Goal: Complete application form: Complete application form

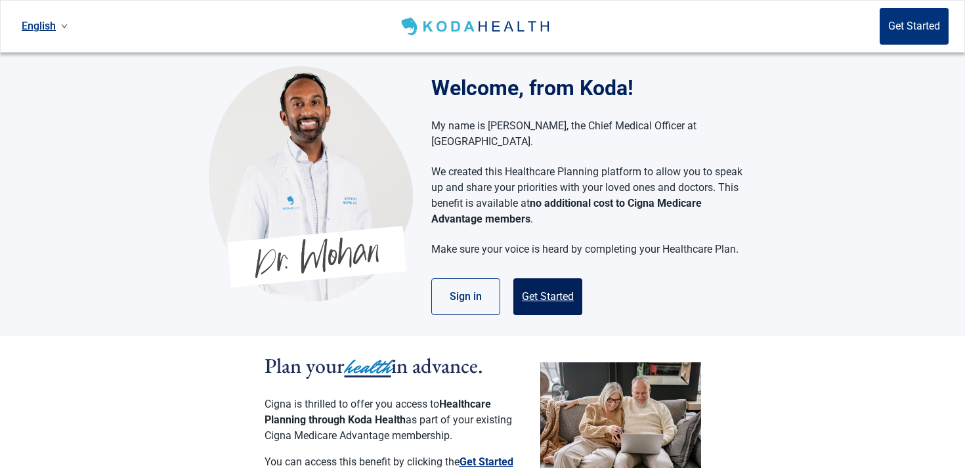
click at [539, 278] on button "Get Started" at bounding box center [547, 296] width 69 height 37
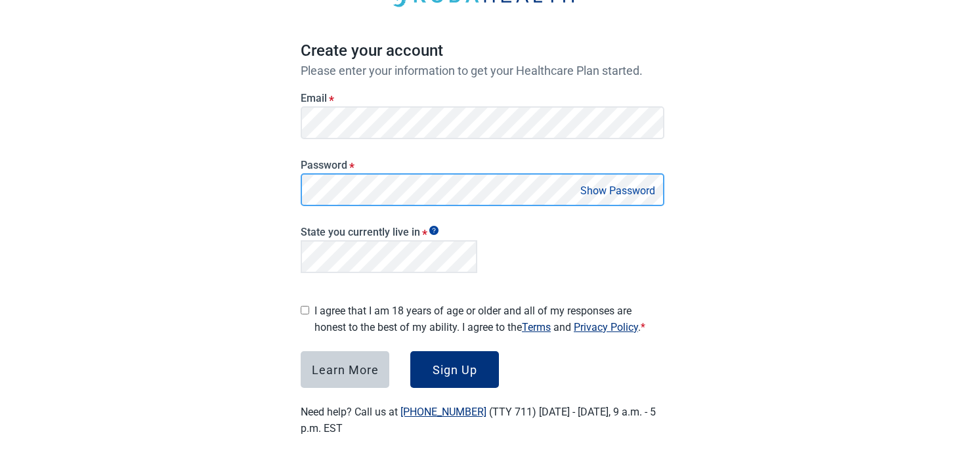
scroll to position [95, 0]
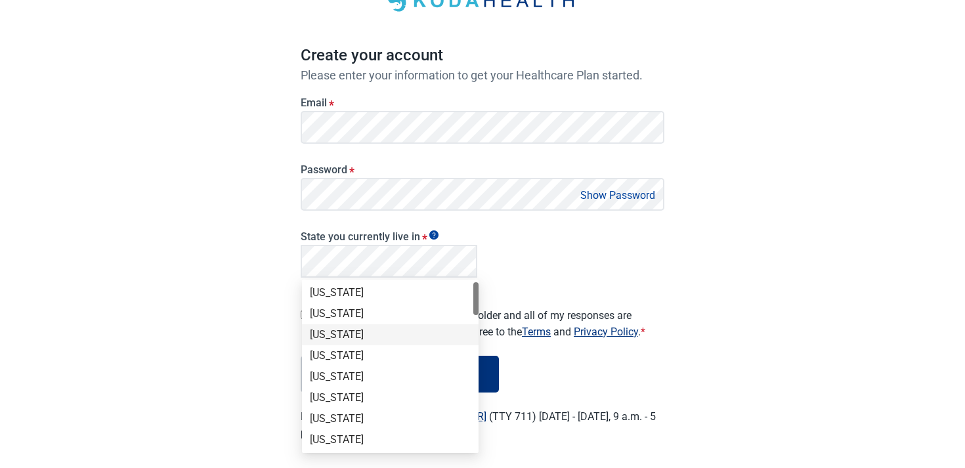
click at [332, 328] on div "[US_STATE]" at bounding box center [390, 335] width 161 height 14
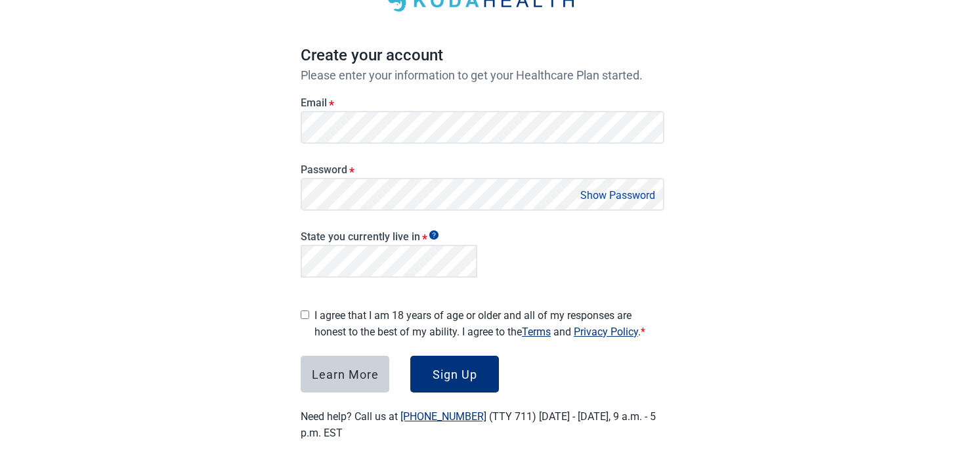
click at [316, 315] on label "I agree that I am 18 years of age or older and all of my responses are honest t…" at bounding box center [489, 323] width 350 height 33
click at [445, 370] on div "Sign Up" at bounding box center [455, 374] width 45 height 13
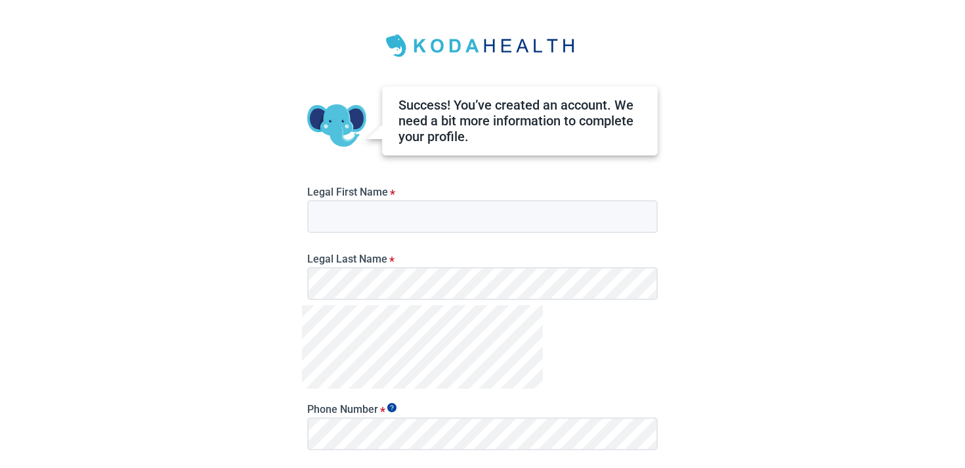
scroll to position [41, 0]
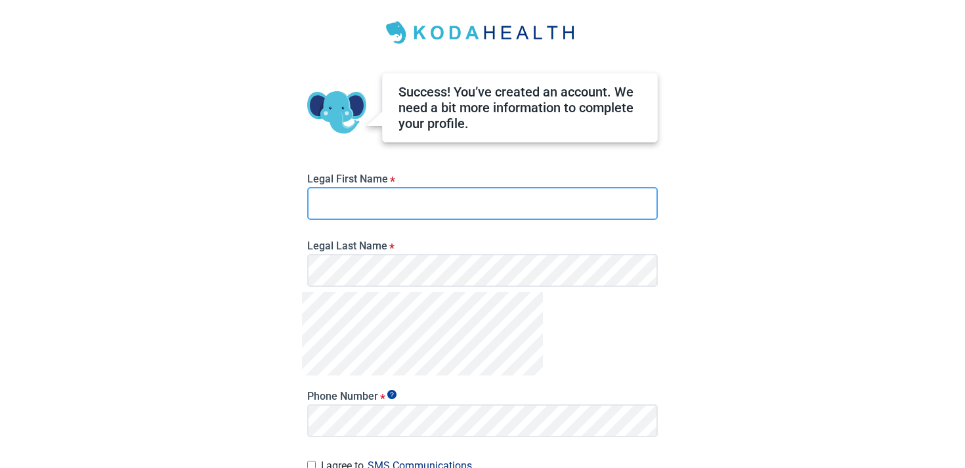
click at [358, 200] on input "Legal First Name *" at bounding box center [482, 203] width 350 height 33
type input "***"
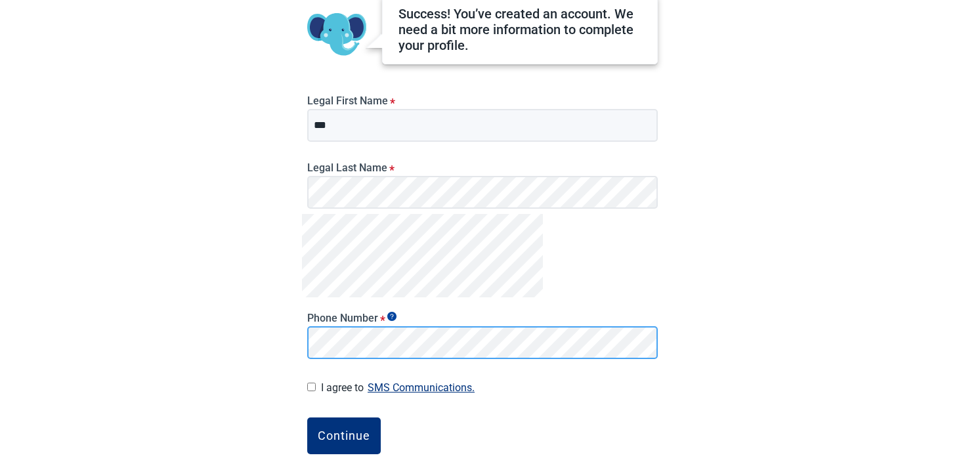
scroll to position [170, 0]
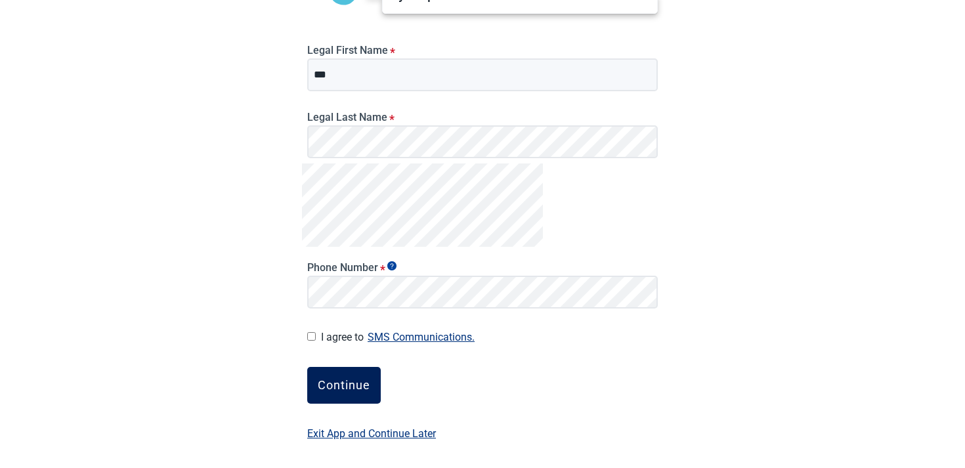
click at [356, 379] on div "Continue" at bounding box center [344, 385] width 53 height 13
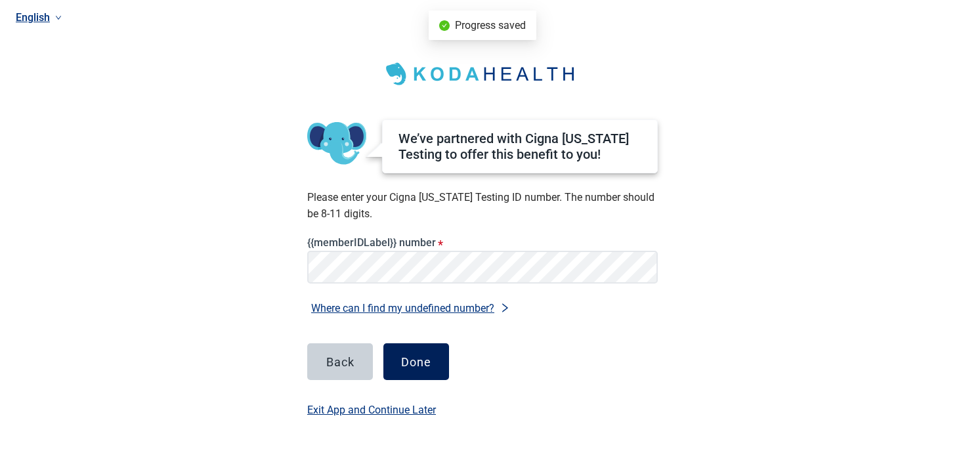
click at [397, 355] on button "Done" at bounding box center [416, 361] width 66 height 37
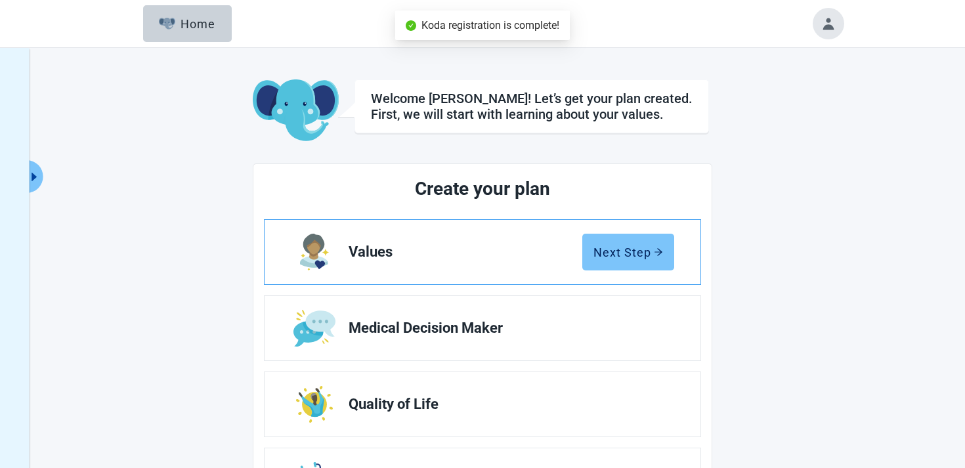
click at [596, 241] on button "Next Step" at bounding box center [628, 252] width 92 height 37
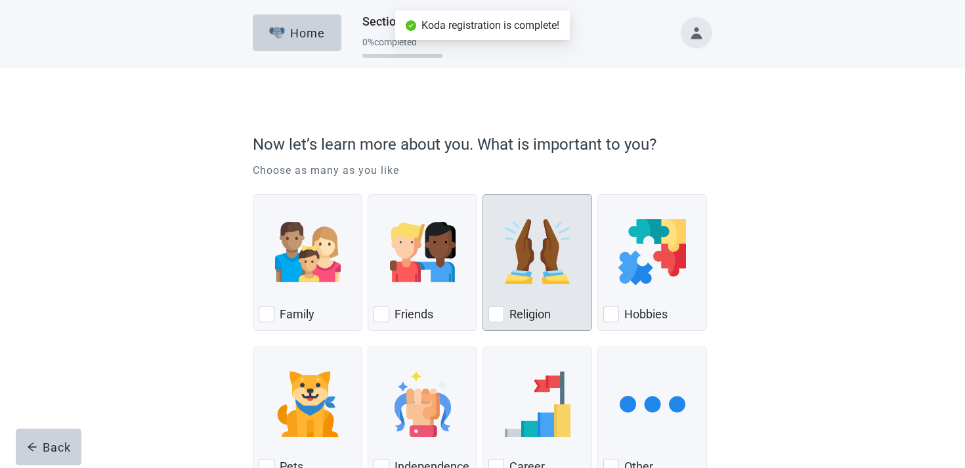
click at [499, 285] on div "Religion, checkbox, not checked" at bounding box center [537, 252] width 98 height 104
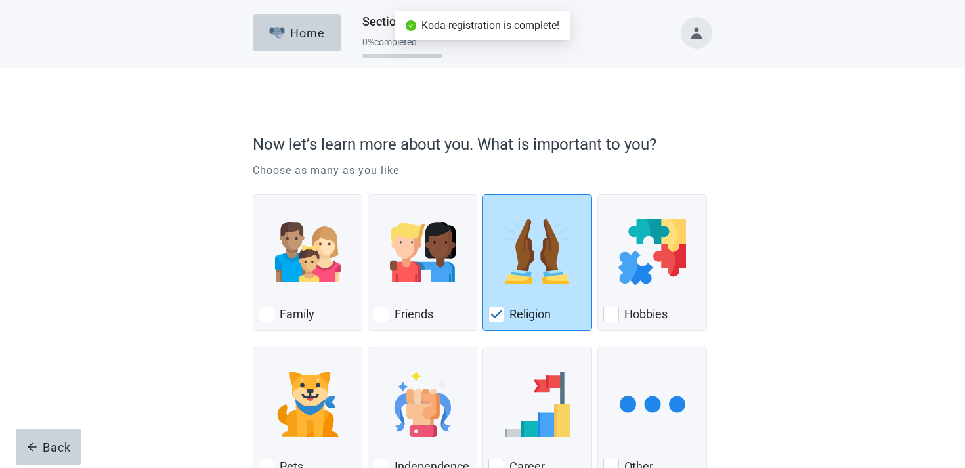
scroll to position [96, 0]
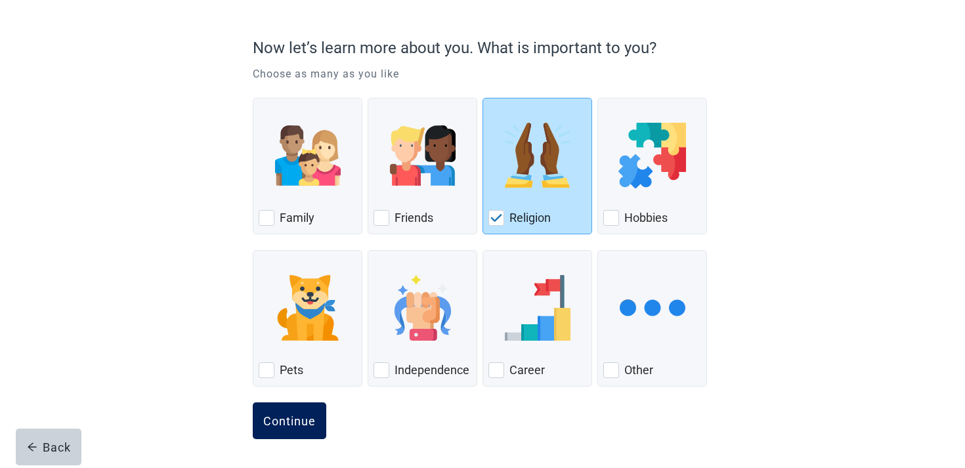
click at [282, 426] on div "Continue" at bounding box center [289, 420] width 53 height 13
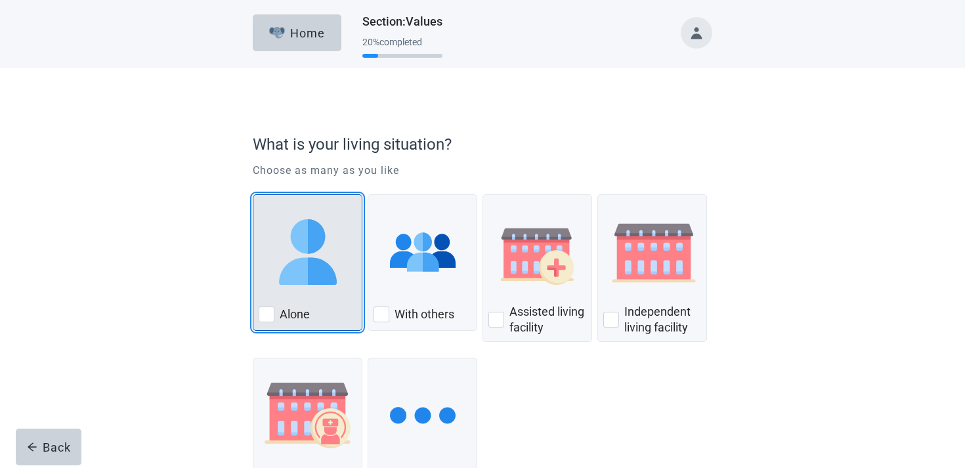
click at [341, 301] on div "Alone, checkbox, not checked" at bounding box center [308, 252] width 98 height 104
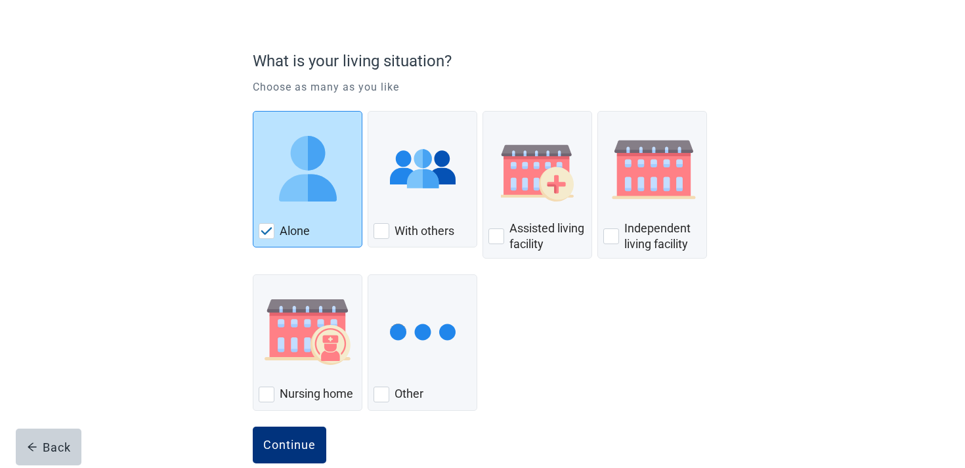
scroll to position [107, 0]
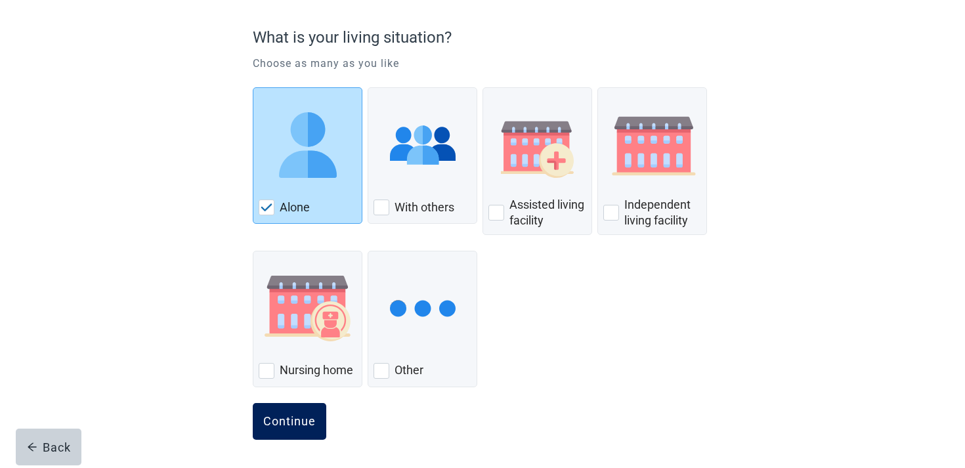
click at [291, 426] on div "Continue" at bounding box center [289, 421] width 53 height 13
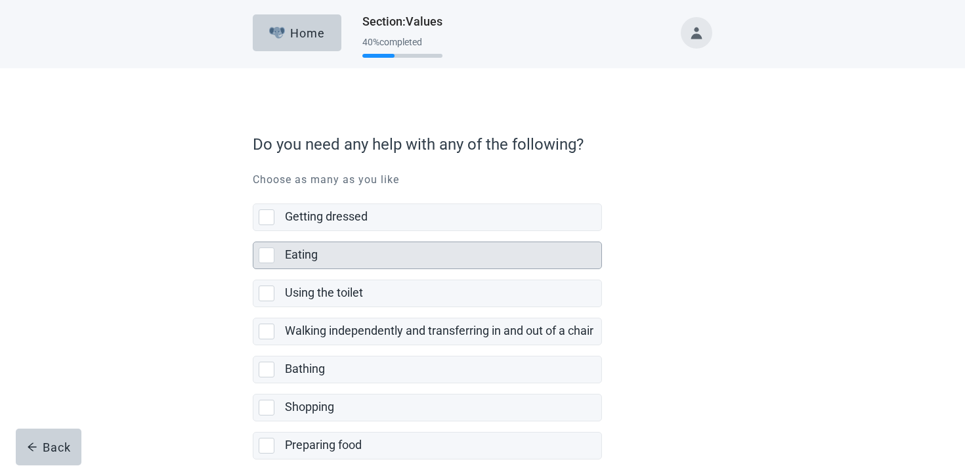
click at [364, 281] on div "Using the toilet" at bounding box center [443, 293] width 316 height 26
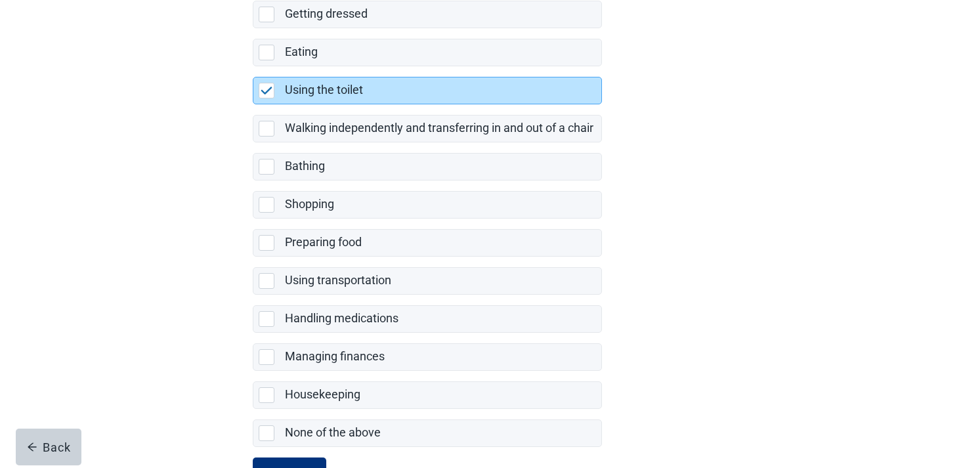
scroll to position [226, 0]
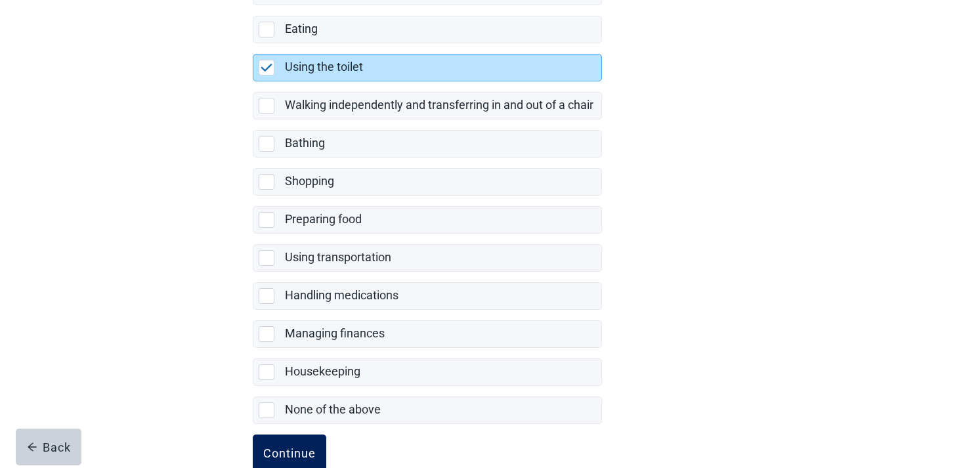
click at [277, 457] on div "Continue" at bounding box center [289, 452] width 53 height 13
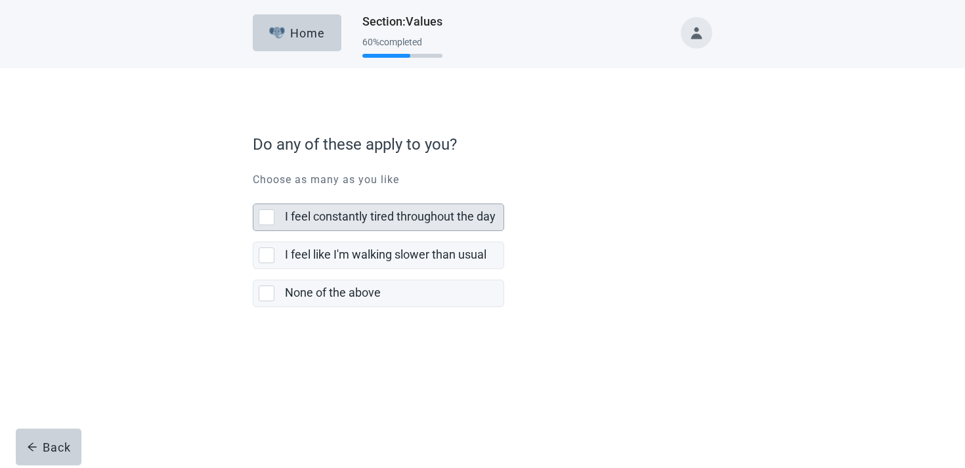
click at [371, 284] on div "None of the above" at bounding box center [394, 293] width 219 height 26
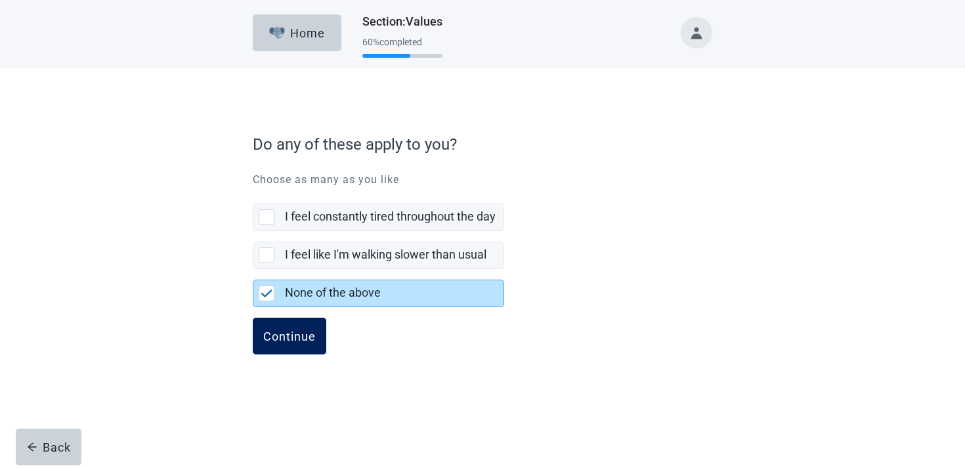
click at [326, 333] on button "Continue" at bounding box center [290, 336] width 74 height 37
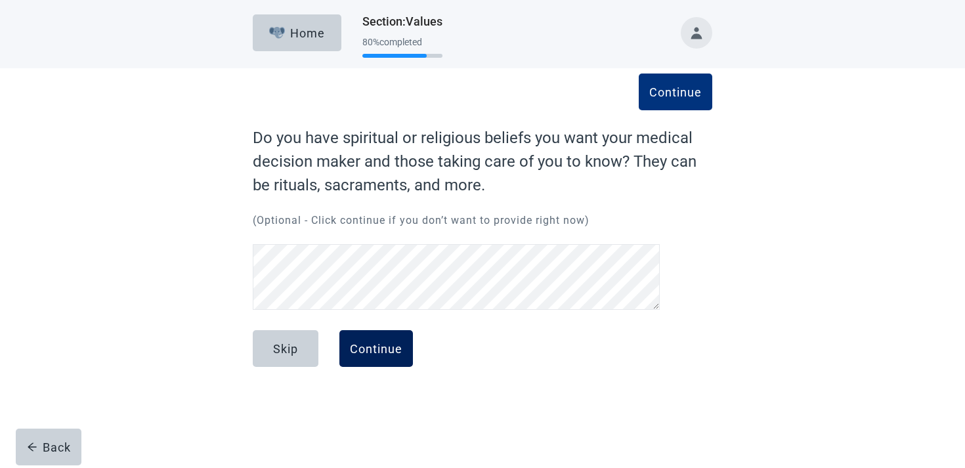
click at [375, 347] on div "Continue" at bounding box center [376, 348] width 53 height 13
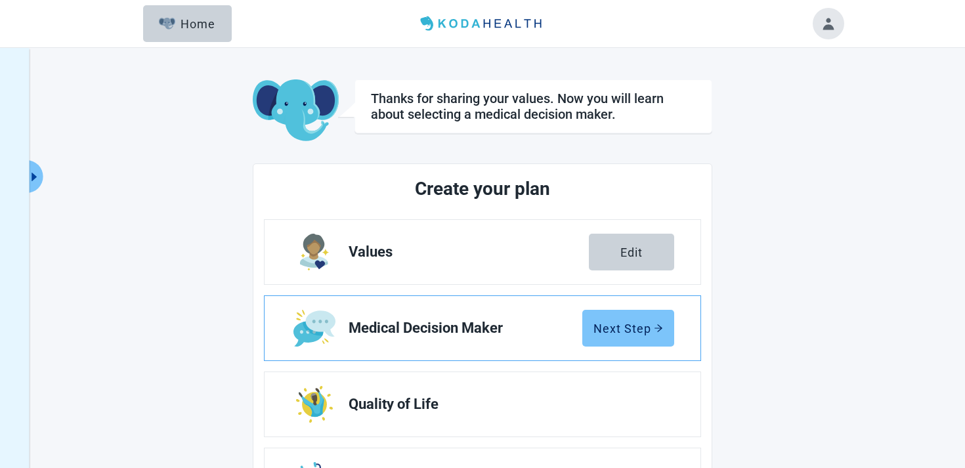
click at [631, 326] on div "Next Step" at bounding box center [628, 328] width 70 height 13
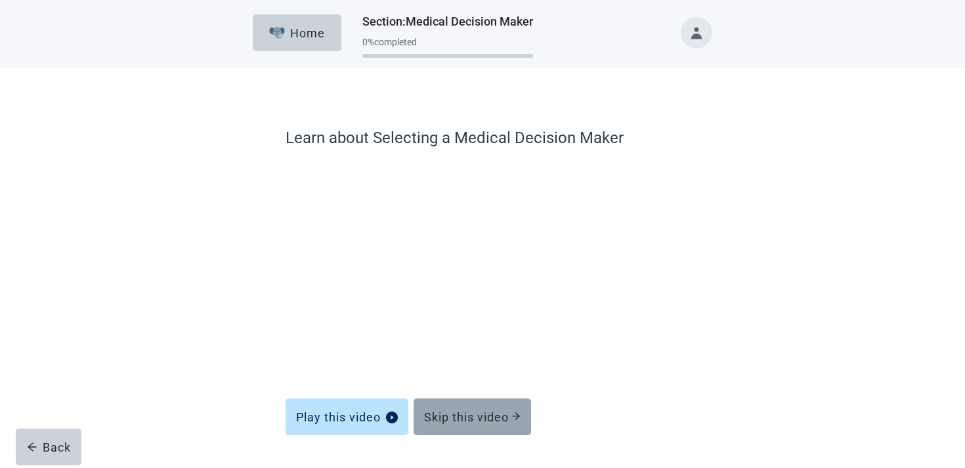
click at [446, 410] on div "Skip this video" at bounding box center [472, 416] width 96 height 13
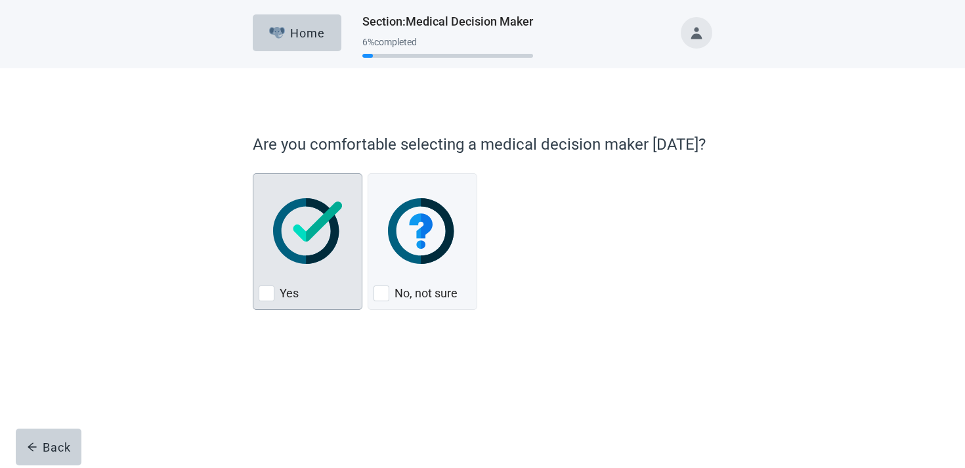
click at [274, 224] on img "Yes, checkbox, not checked" at bounding box center [307, 231] width 69 height 66
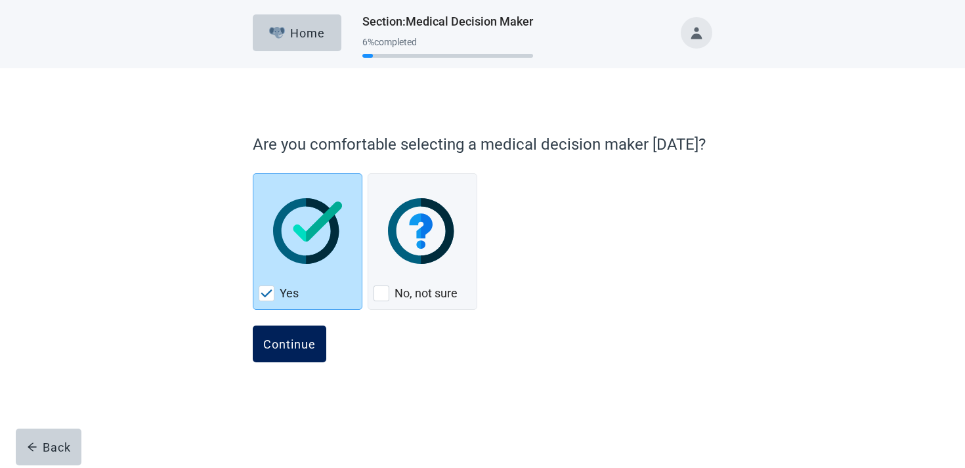
click at [273, 328] on button "Continue" at bounding box center [290, 344] width 74 height 37
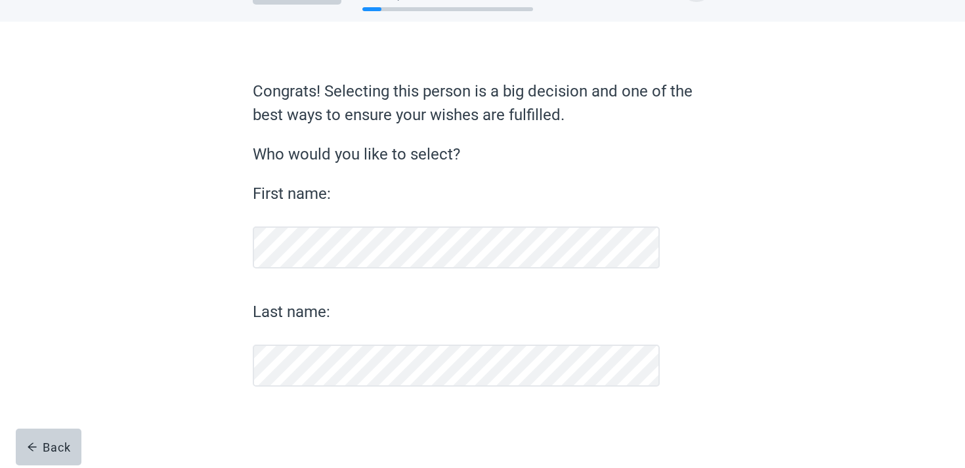
scroll to position [47, 0]
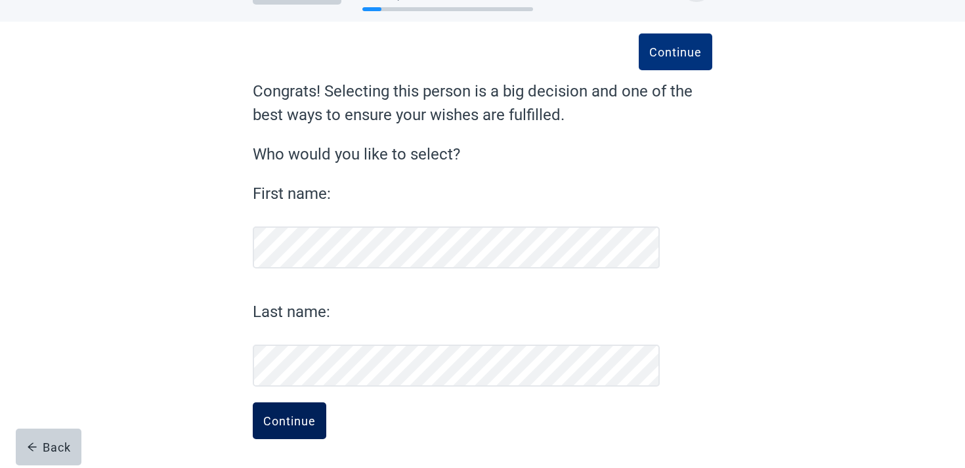
click at [288, 416] on div "Continue" at bounding box center [289, 420] width 53 height 13
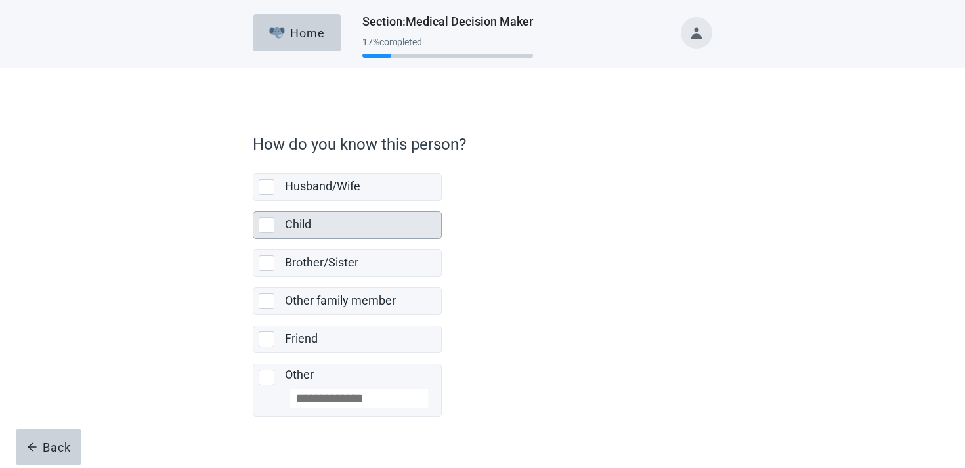
click at [358, 222] on div "Child" at bounding box center [359, 225] width 148 height 16
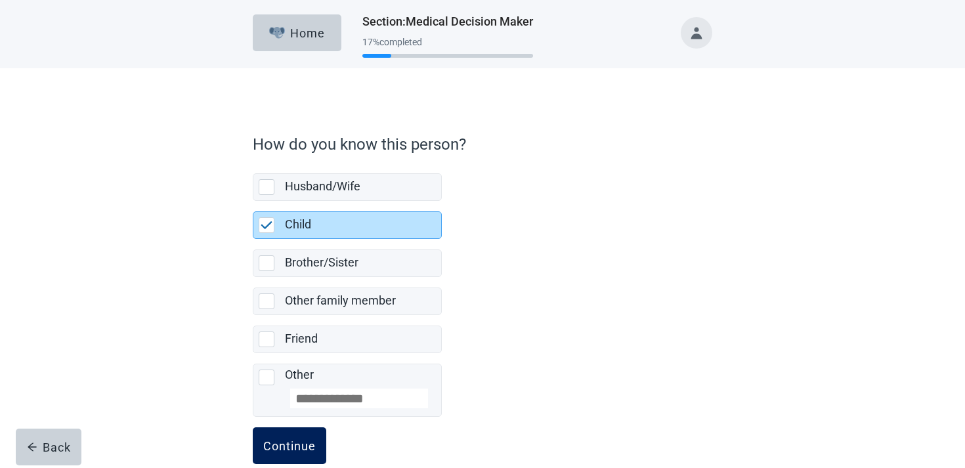
click at [302, 435] on button "Continue" at bounding box center [290, 445] width 74 height 37
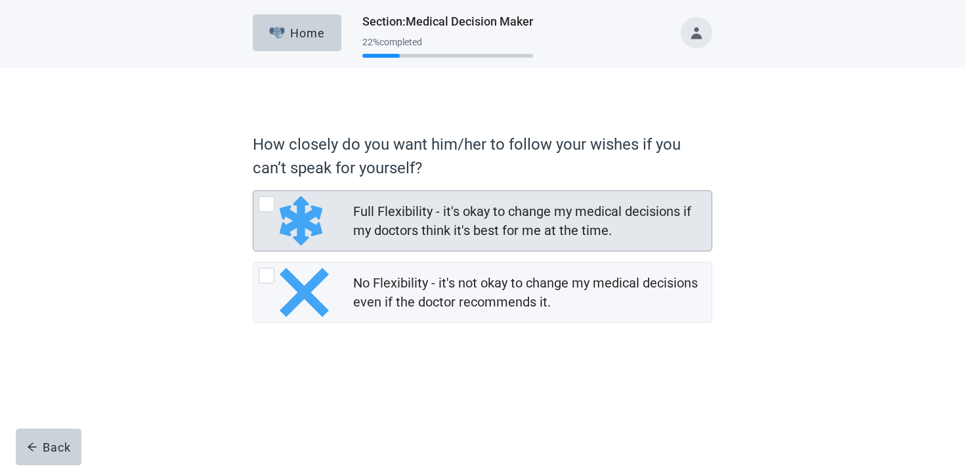
click at [396, 232] on div "Full Flexibility - it's okay to change my medical decisions if my doctors think…" at bounding box center [528, 221] width 350 height 38
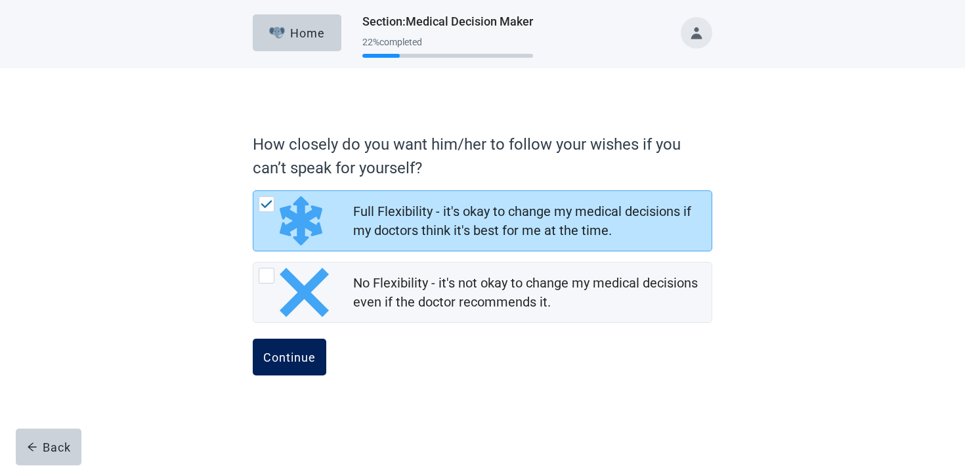
click at [309, 351] on div "Continue" at bounding box center [289, 356] width 53 height 13
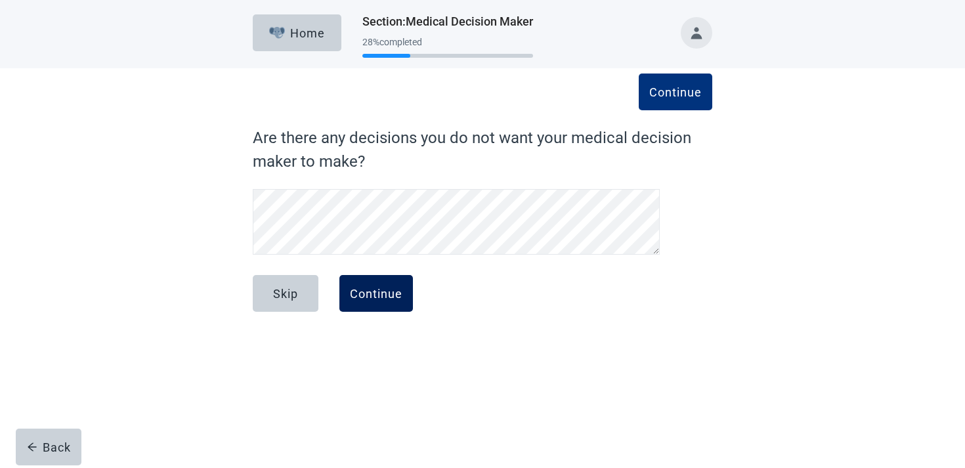
click at [397, 297] on div "Continue" at bounding box center [376, 293] width 53 height 13
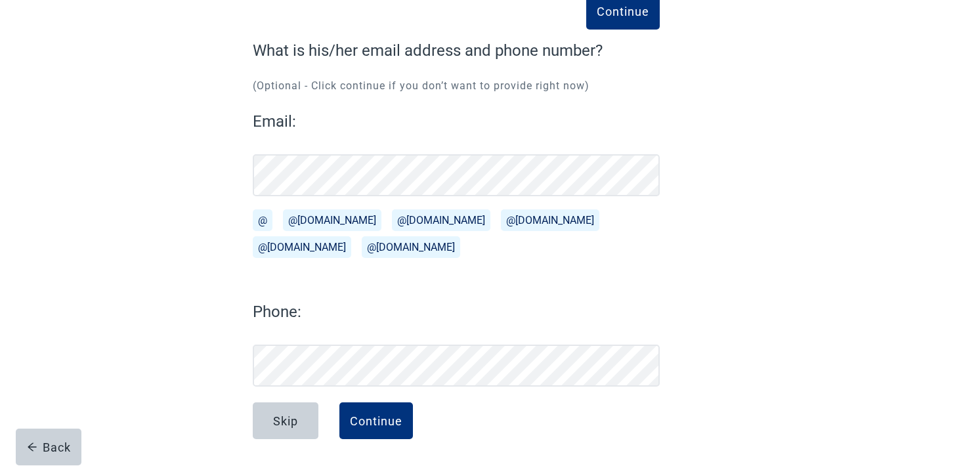
click at [392, 231] on button "@outlook.com" at bounding box center [441, 220] width 98 height 22
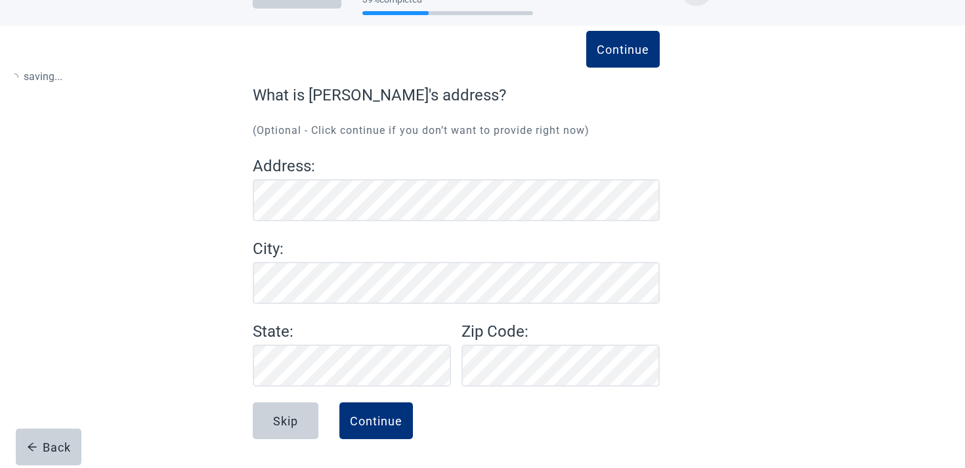
click at [373, 182] on form "Continue What is George's address? (Optional - Click continue if you don’t want…" at bounding box center [456, 275] width 407 height 385
click at [373, 107] on label "What is George's address?" at bounding box center [456, 95] width 407 height 24
click at [373, 138] on p "(Optional - Click continue if you don’t want to provide right now)" at bounding box center [456, 131] width 407 height 16
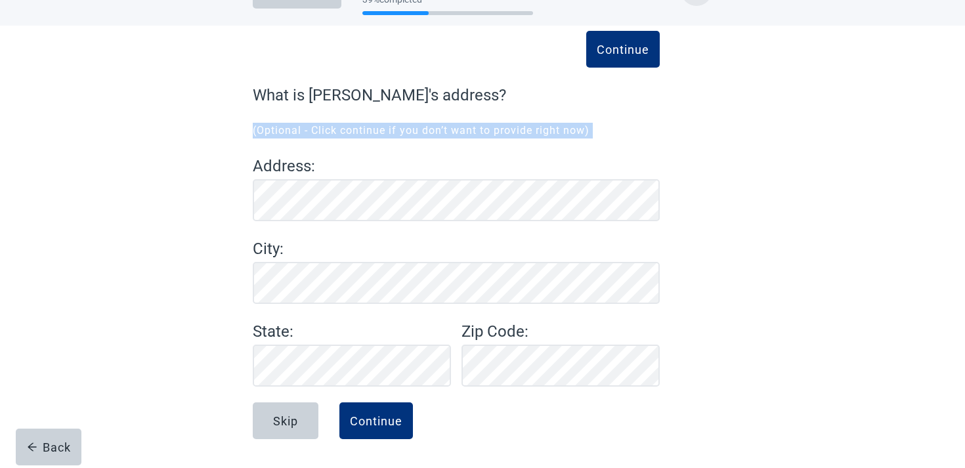
scroll to position [43, 0]
click at [47, 456] on button "Back" at bounding box center [49, 447] width 66 height 37
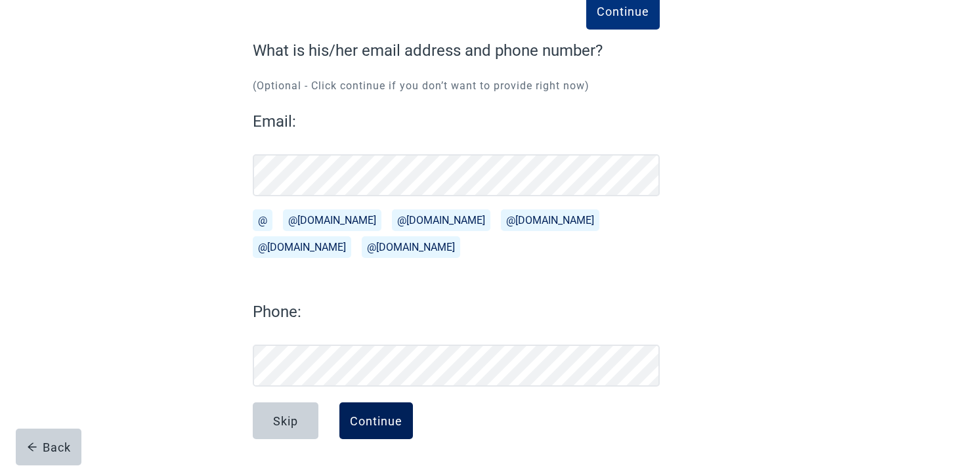
click at [398, 431] on button "Continue" at bounding box center [376, 420] width 74 height 37
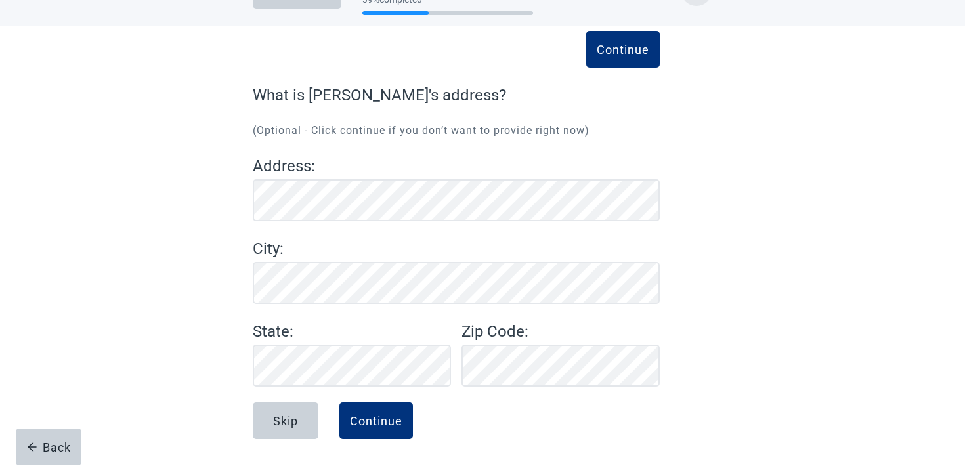
scroll to position [43, 0]
click at [389, 423] on div "Continue" at bounding box center [376, 420] width 53 height 13
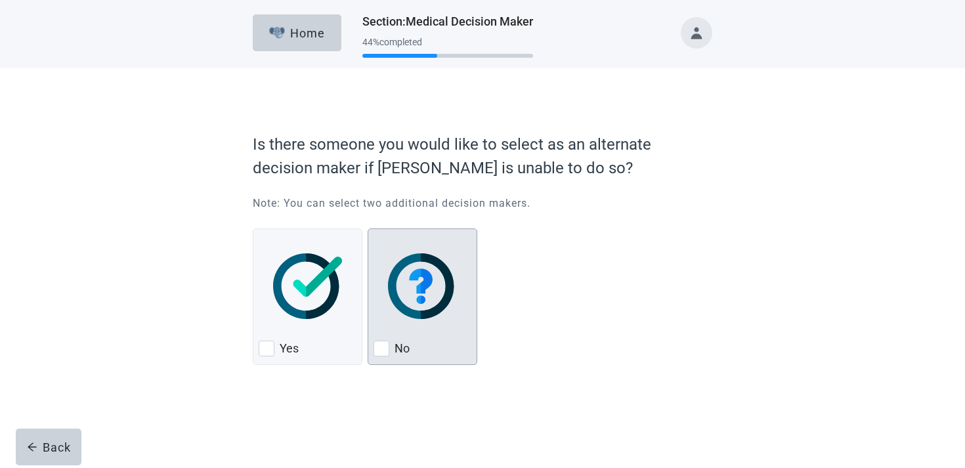
click at [397, 314] on img "No, checkbox, not checked" at bounding box center [422, 286] width 69 height 66
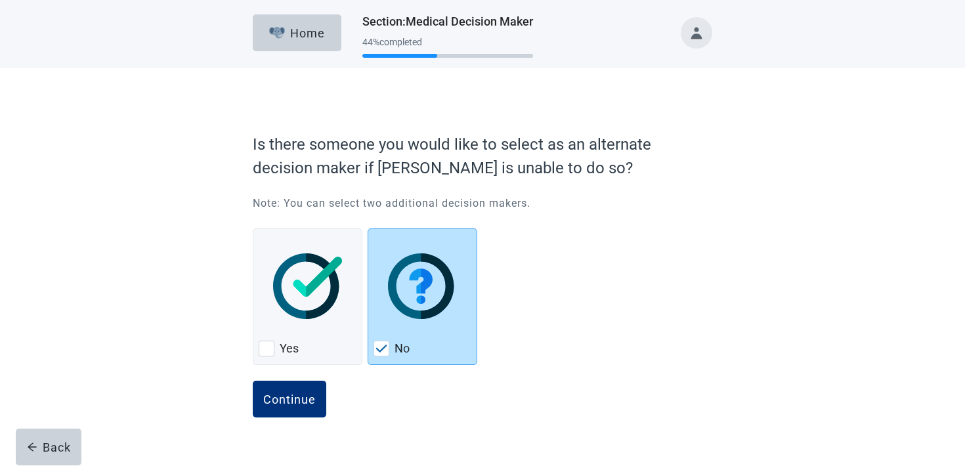
click at [253, 417] on div "Continue" at bounding box center [482, 414] width 459 height 66
click at [283, 402] on div "Continue" at bounding box center [289, 399] width 53 height 13
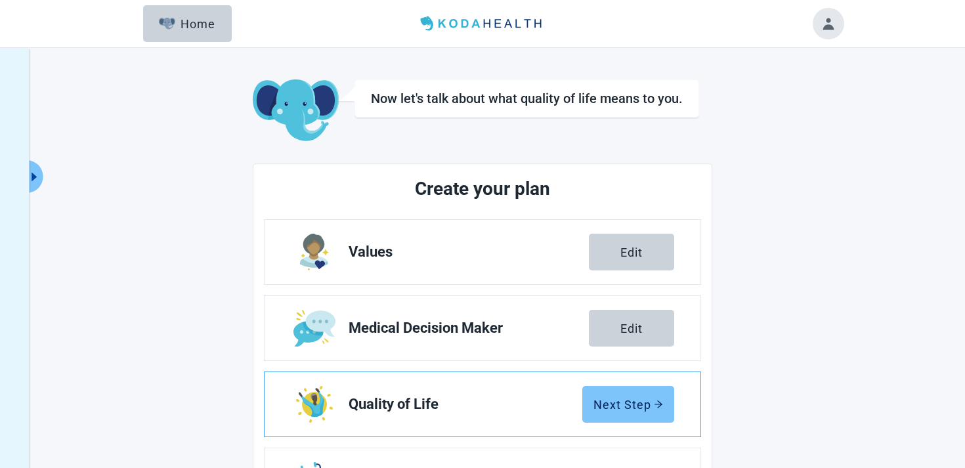
click at [611, 409] on div "Next Step" at bounding box center [628, 404] width 70 height 13
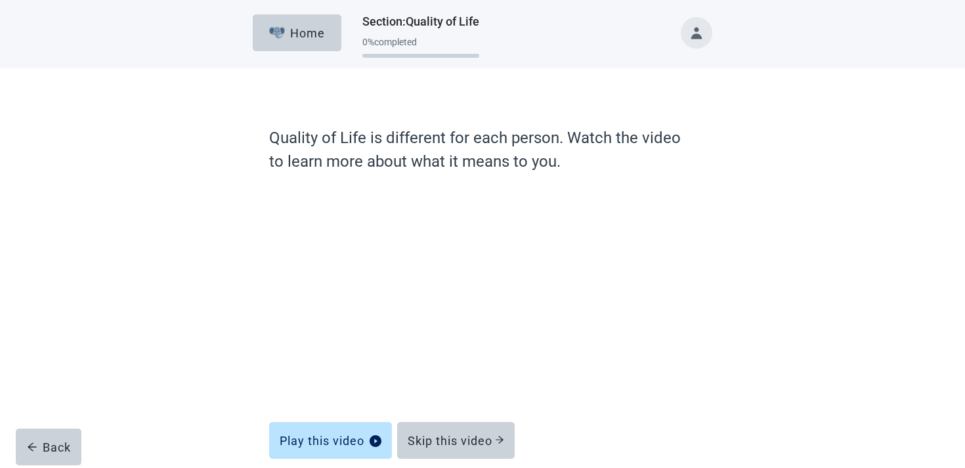
click at [477, 413] on div "Play this video Skip this video" at bounding box center [482, 433] width 427 height 42
click at [473, 440] on div "Skip this video" at bounding box center [456, 440] width 96 height 13
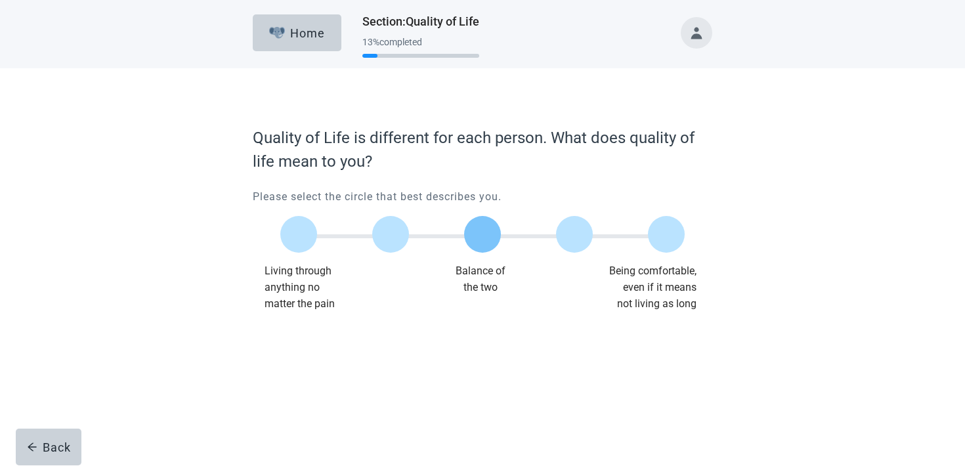
click at [477, 226] on label "Main content" at bounding box center [482, 234] width 37 height 37
click at [315, 337] on div "Continue" at bounding box center [289, 338] width 53 height 13
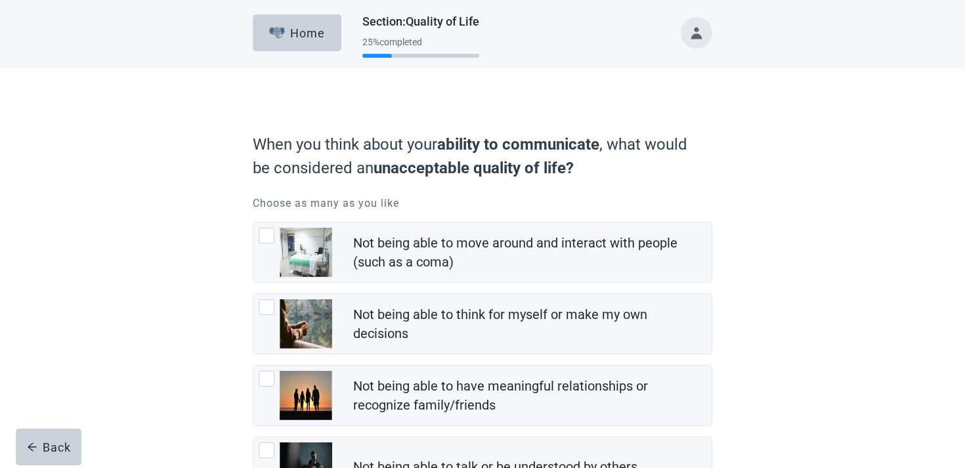
click at [315, 337] on img "Not being able to think for myself or make my own decisions, checkbox, not chec…" at bounding box center [306, 323] width 53 height 49
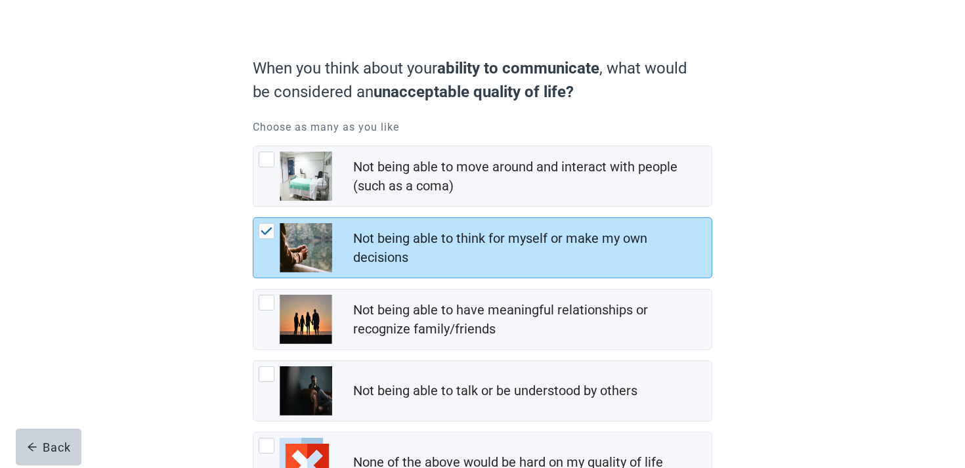
scroll to position [182, 0]
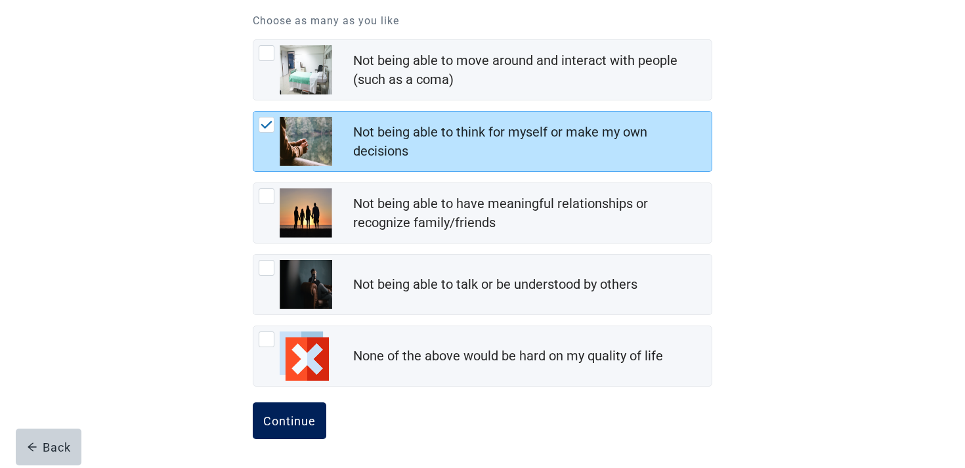
click at [301, 405] on button "Continue" at bounding box center [290, 420] width 74 height 37
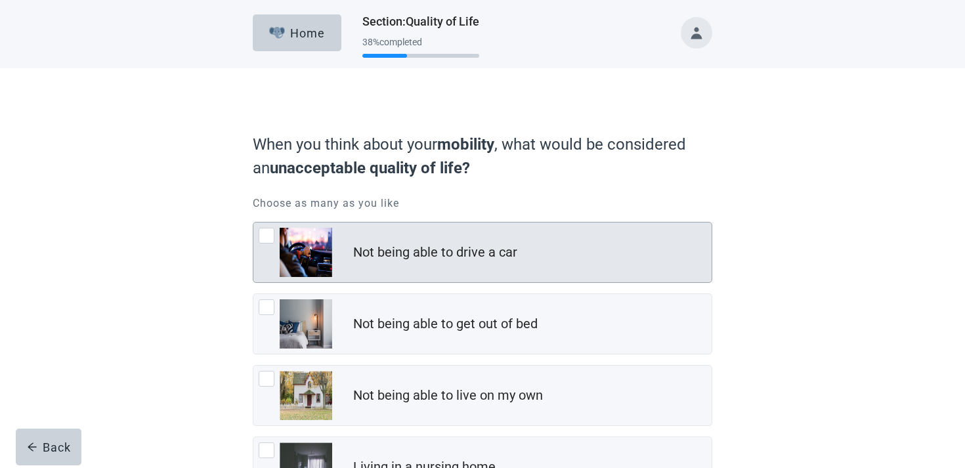
click at [357, 258] on div "Not being able to drive a car" at bounding box center [435, 252] width 164 height 19
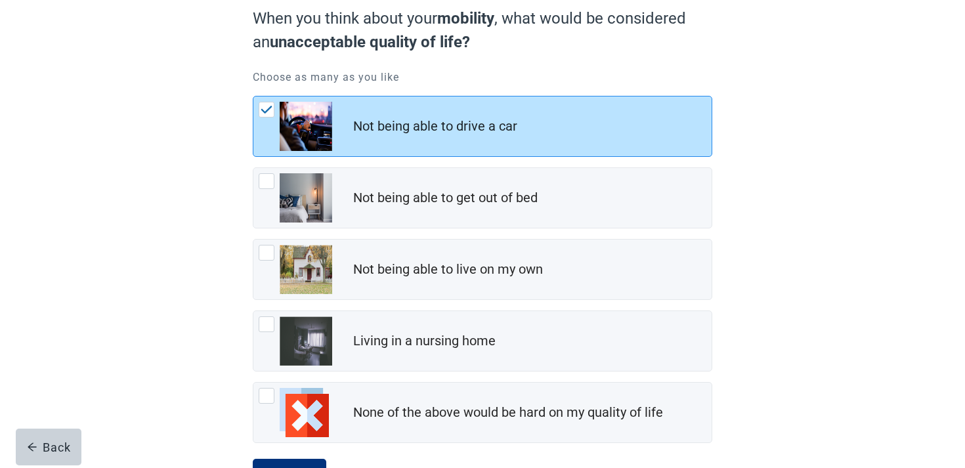
scroll to position [182, 0]
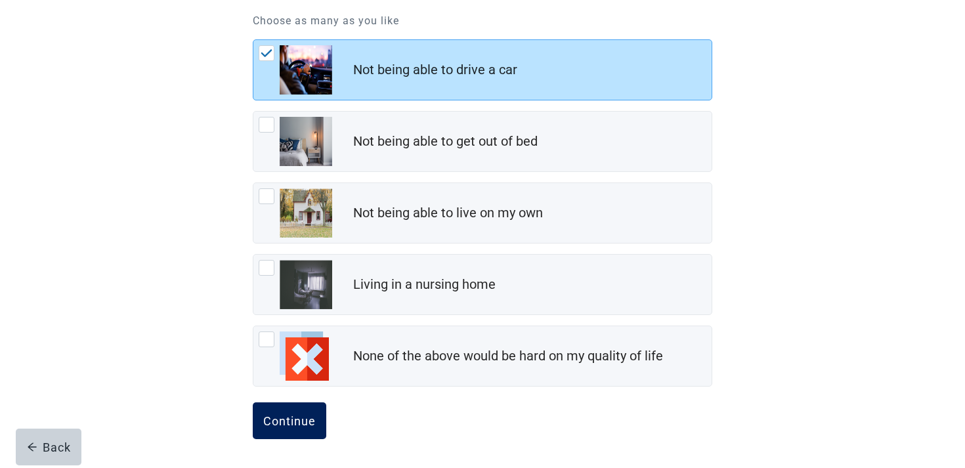
click at [299, 426] on div "Continue" at bounding box center [289, 420] width 53 height 13
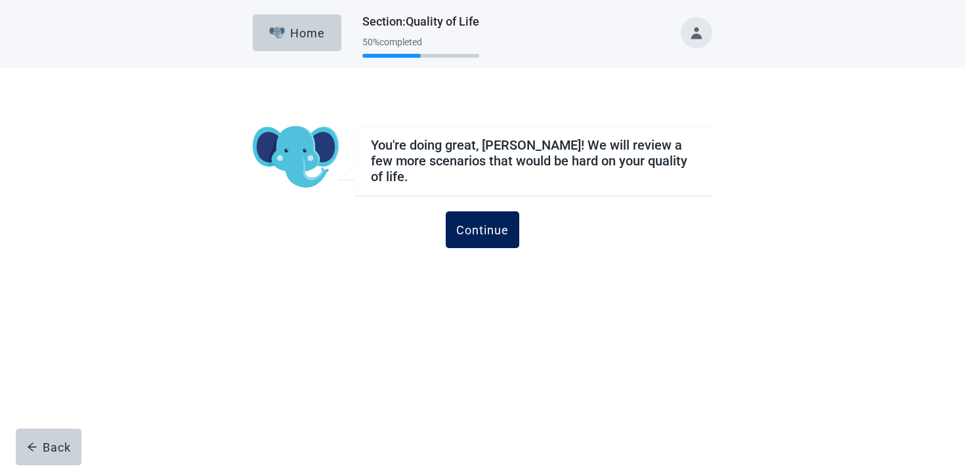
click at [479, 223] on div "Continue" at bounding box center [482, 229] width 53 height 13
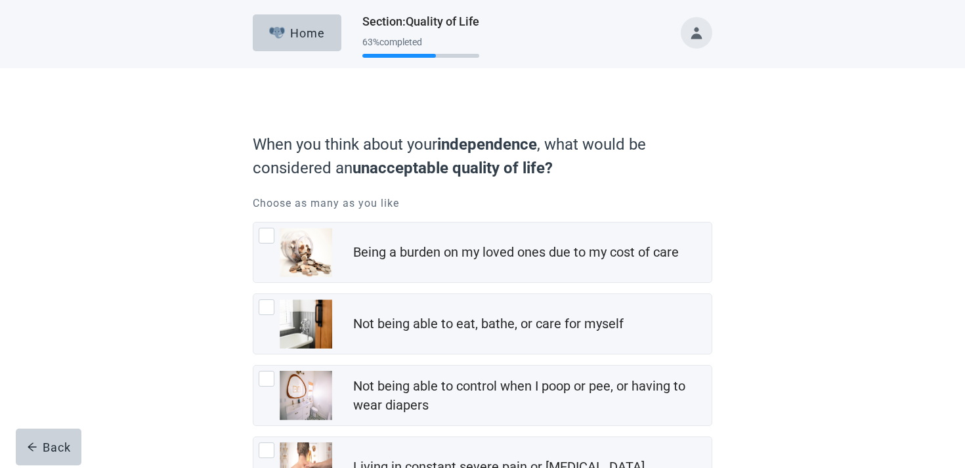
click at [461, 333] on div "Not being able to eat, bathe, or care for myself" at bounding box center [488, 323] width 270 height 19
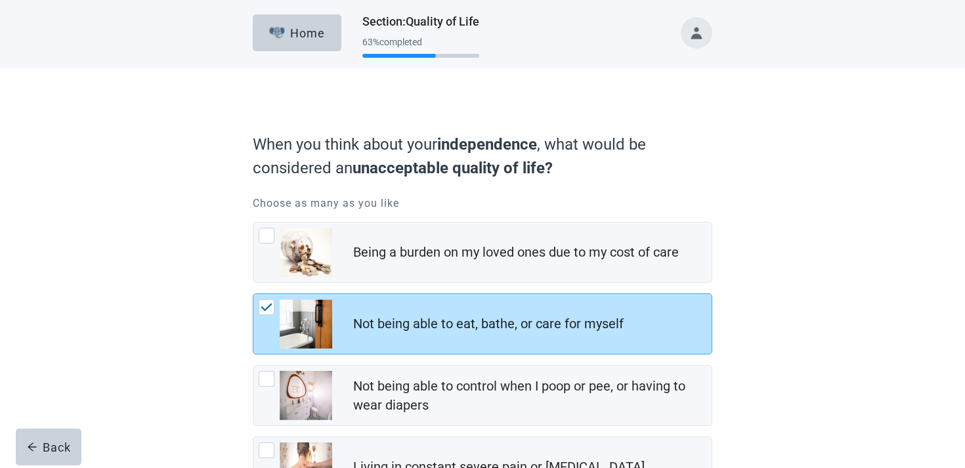
scroll to position [254, 0]
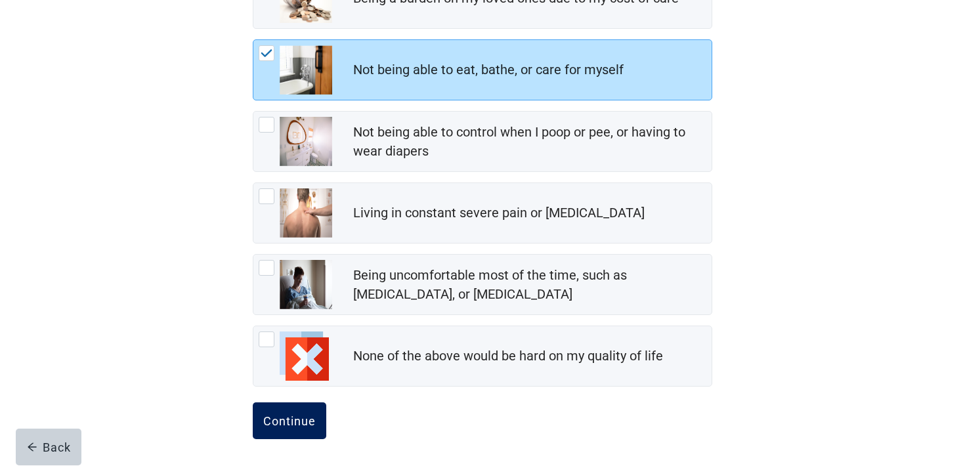
click at [308, 404] on button "Continue" at bounding box center [290, 420] width 74 height 37
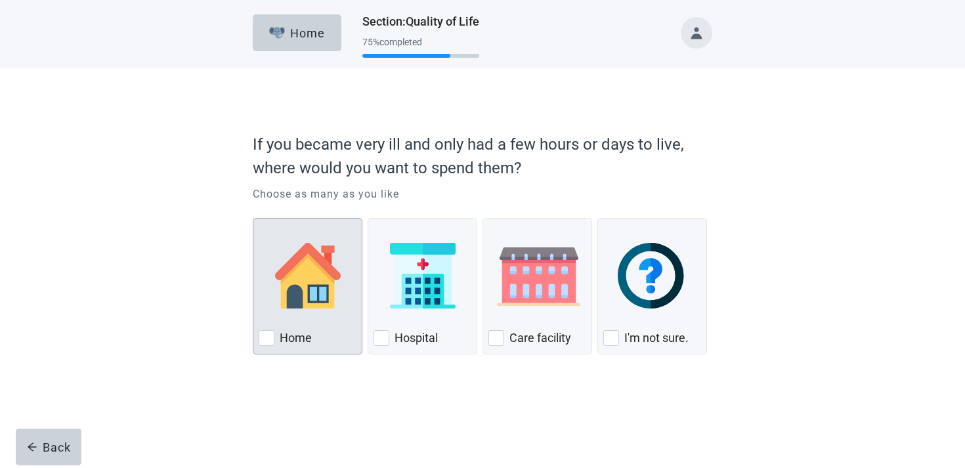
click at [347, 321] on div "Home, checkbox, not checked" at bounding box center [308, 276] width 98 height 104
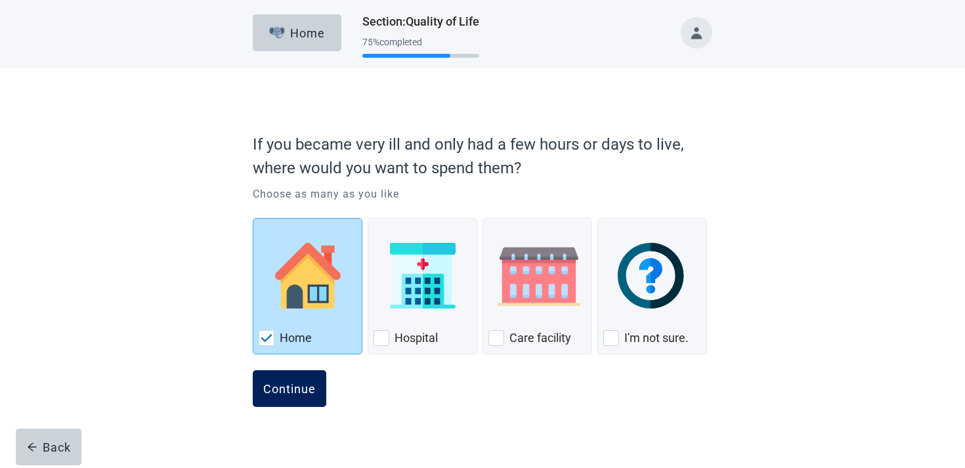
click at [288, 394] on div "Continue" at bounding box center [289, 388] width 53 height 13
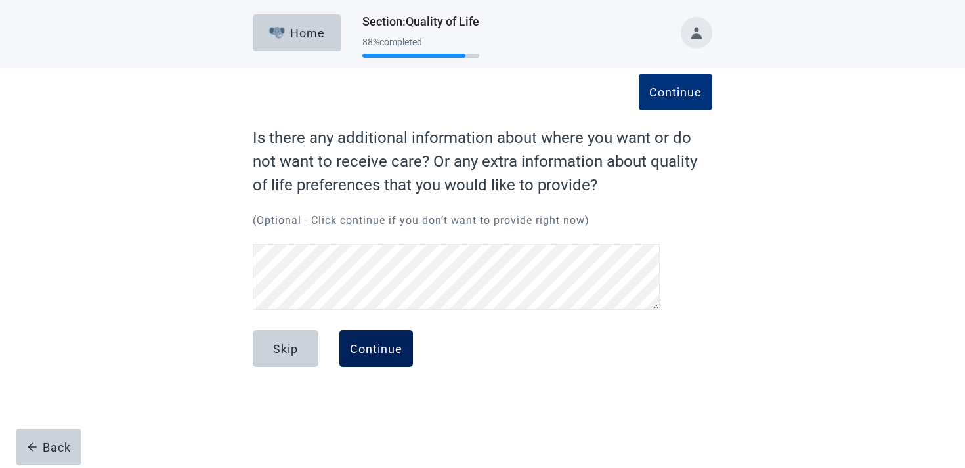
click at [390, 340] on button "Continue" at bounding box center [376, 348] width 74 height 37
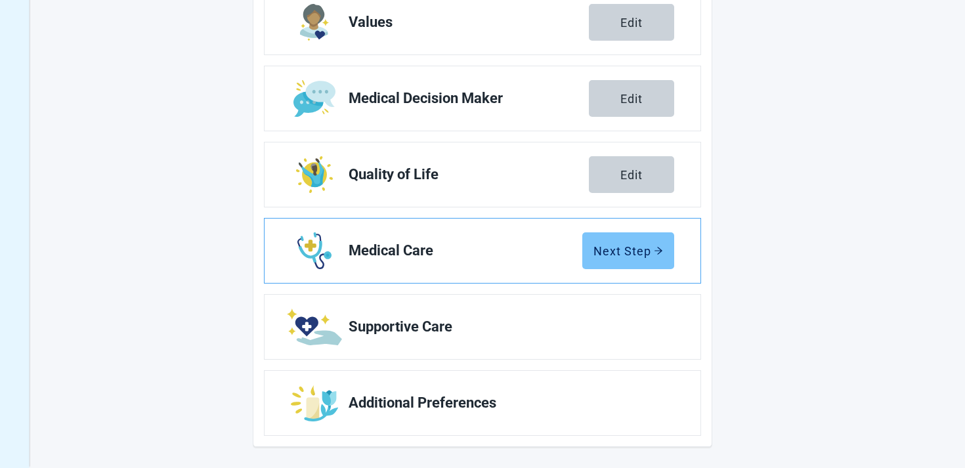
click at [614, 245] on div "Next Step" at bounding box center [628, 250] width 70 height 13
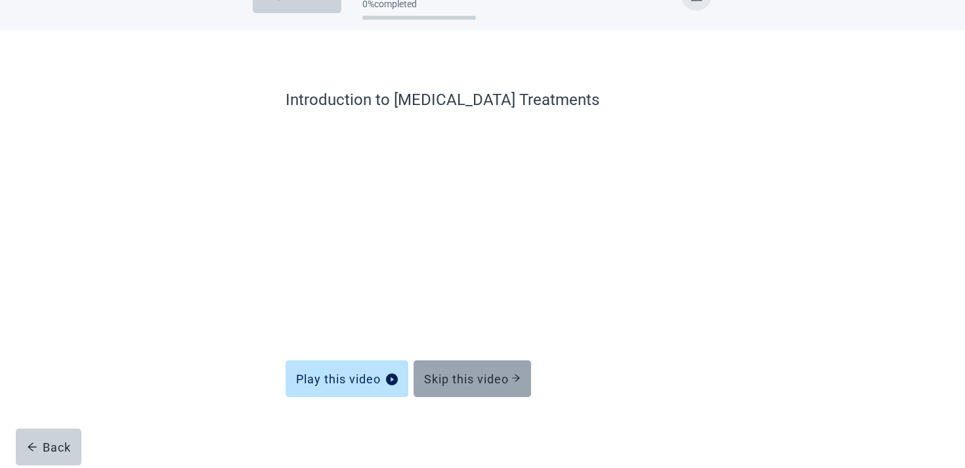
click at [492, 388] on button "Skip this video" at bounding box center [472, 378] width 117 height 37
click at [438, 386] on button "Skip this video" at bounding box center [472, 378] width 117 height 37
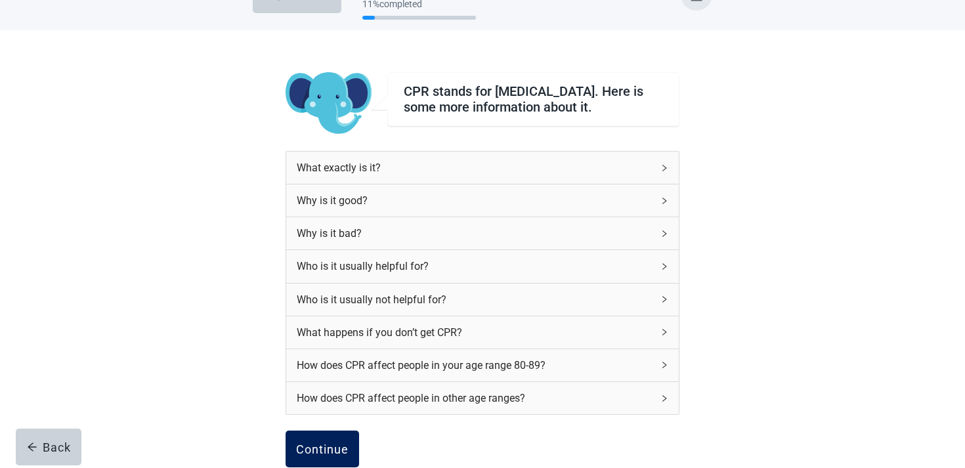
click at [326, 454] on div "Continue" at bounding box center [322, 448] width 53 height 13
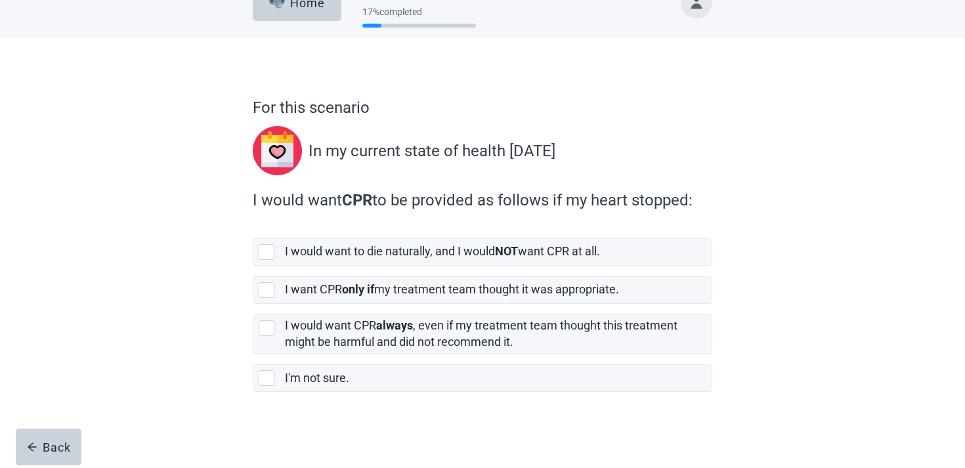
scroll to position [30, 0]
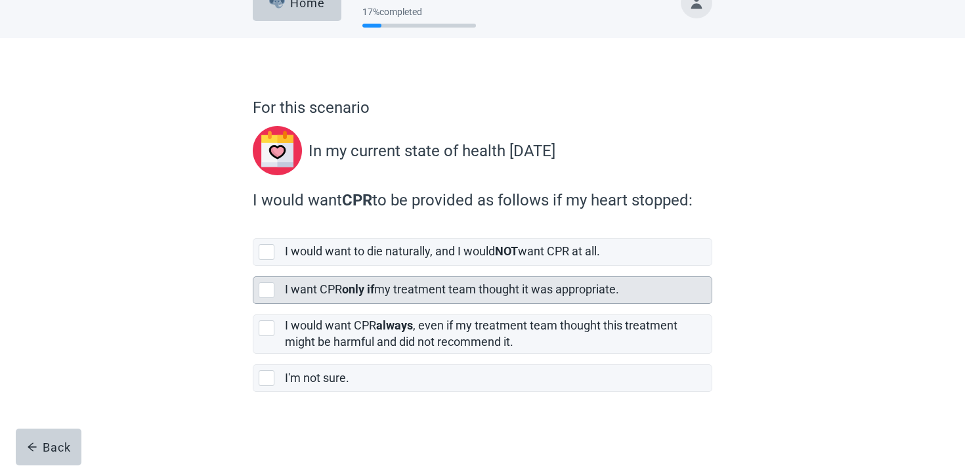
click at [352, 293] on strong "only if" at bounding box center [358, 289] width 32 height 14
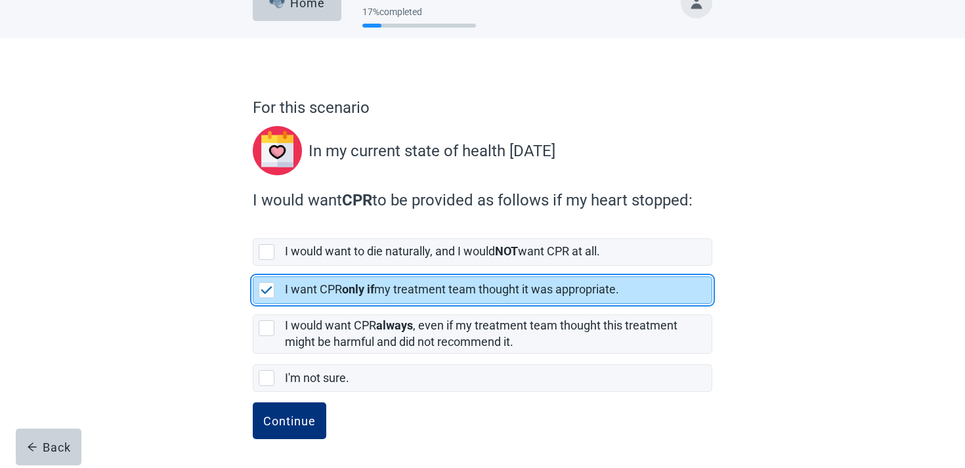
click at [299, 396] on form "For this scenario In my current state of health today I would want CPR to be pr…" at bounding box center [482, 282] width 459 height 372
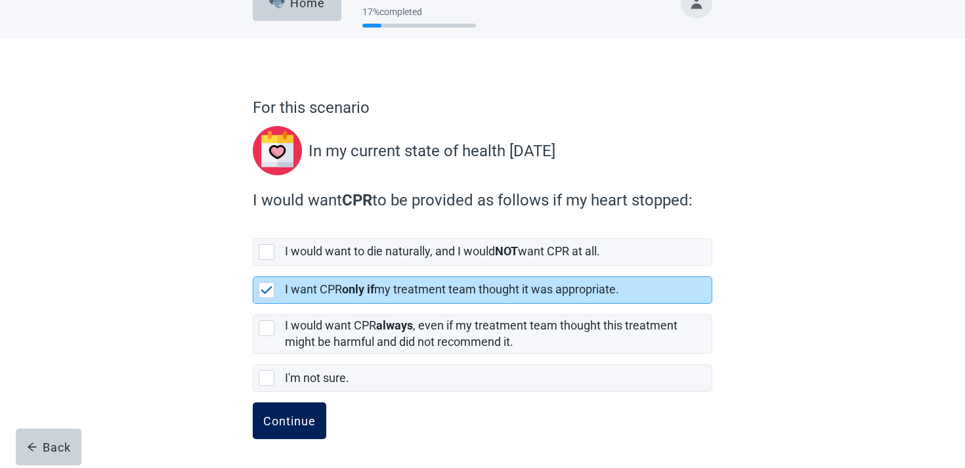
click at [299, 422] on div "Continue" at bounding box center [289, 420] width 53 height 13
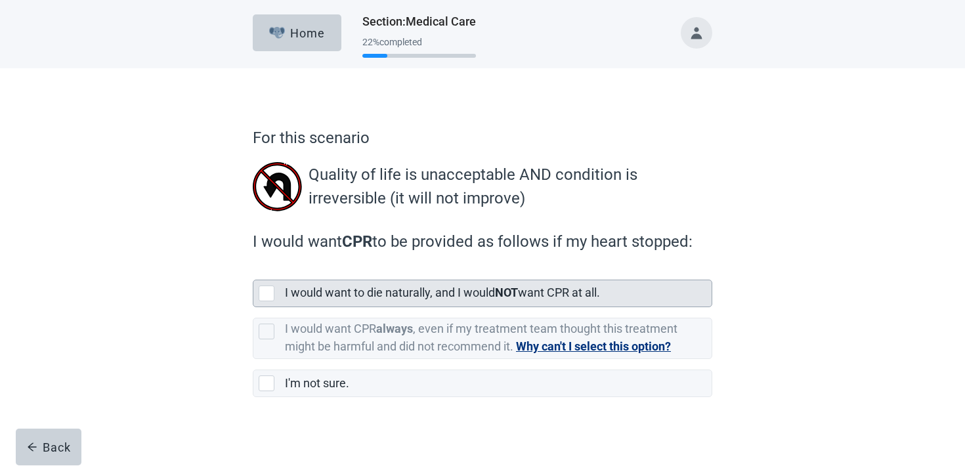
click at [349, 306] on div "I would want to die naturally, and I would NOT want CPR at all." at bounding box center [498, 293] width 427 height 26
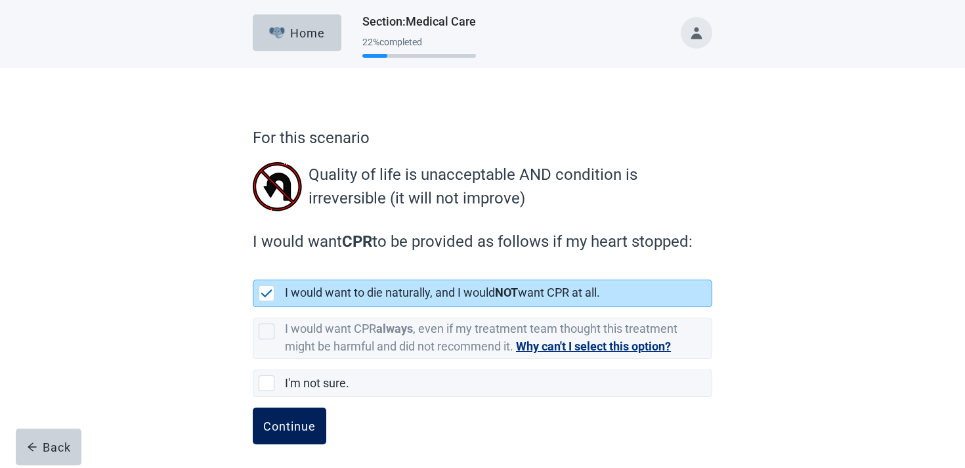
click at [284, 428] on div "Continue" at bounding box center [289, 425] width 53 height 13
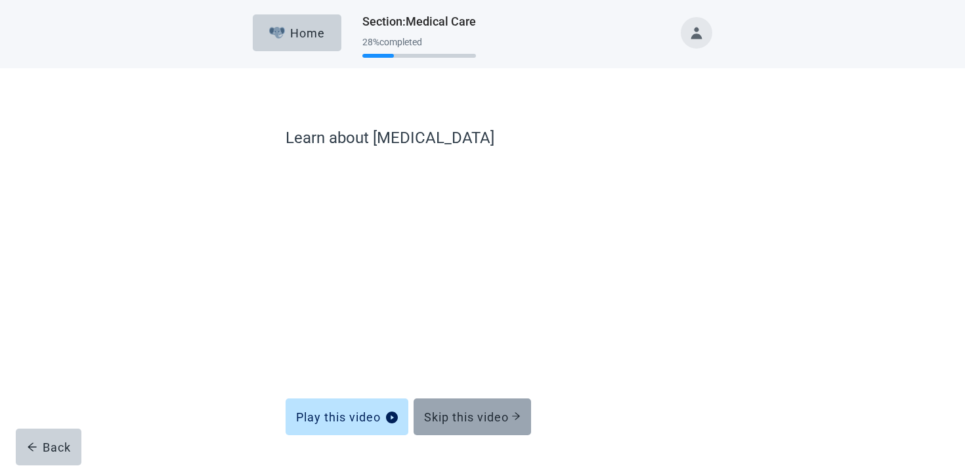
click at [480, 425] on button "Skip this video" at bounding box center [472, 416] width 117 height 37
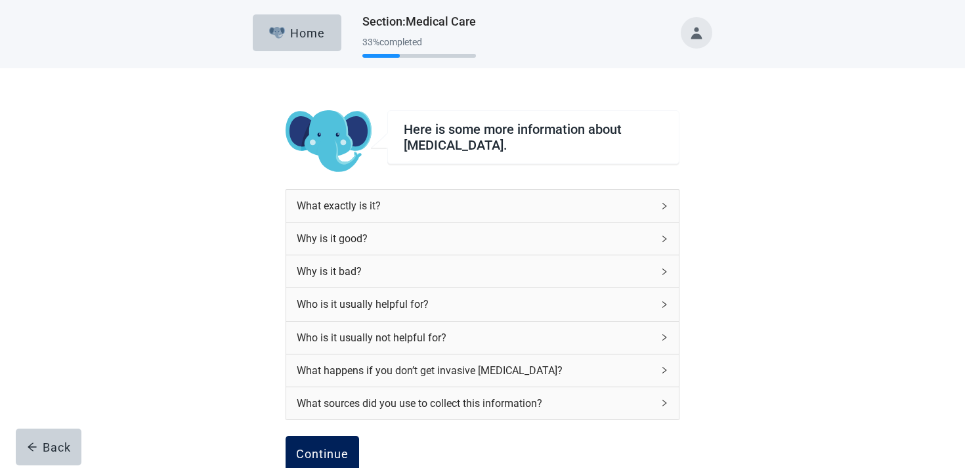
click at [349, 454] on button "Continue" at bounding box center [323, 454] width 74 height 37
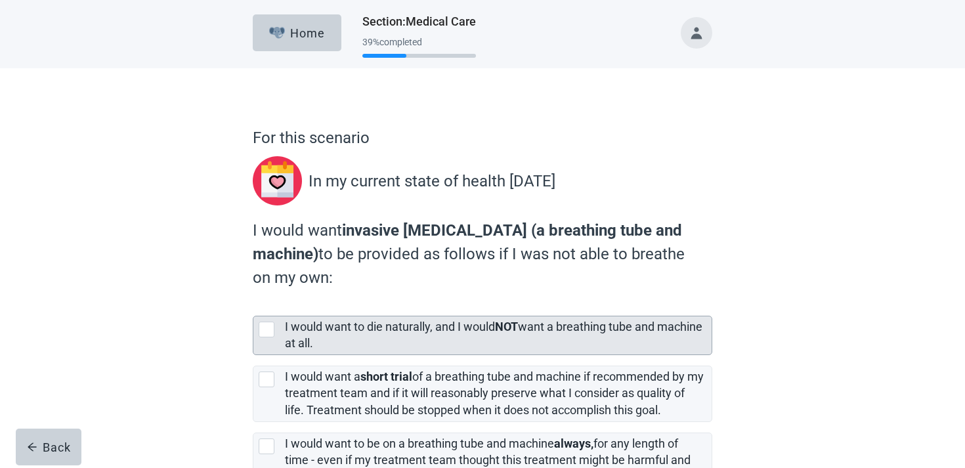
click at [362, 326] on label "I would want to die naturally, and I would NOT want a breathing tube and machin…" at bounding box center [493, 335] width 417 height 30
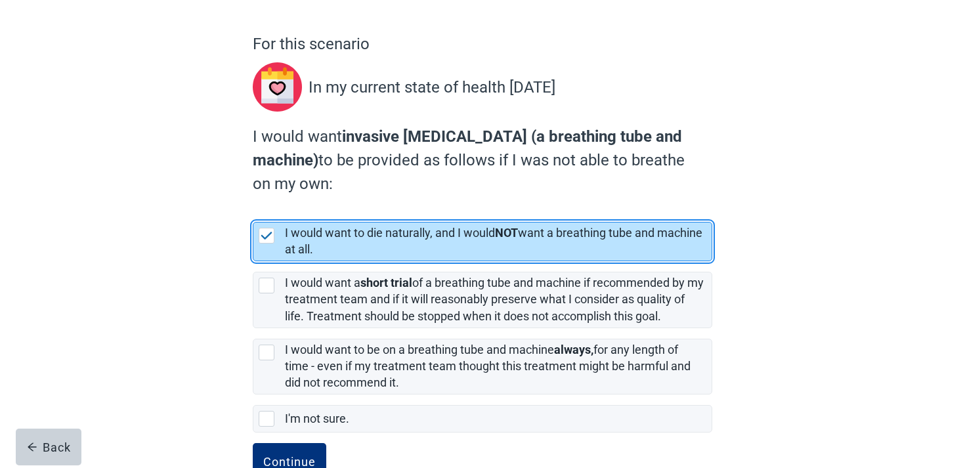
scroll to position [135, 0]
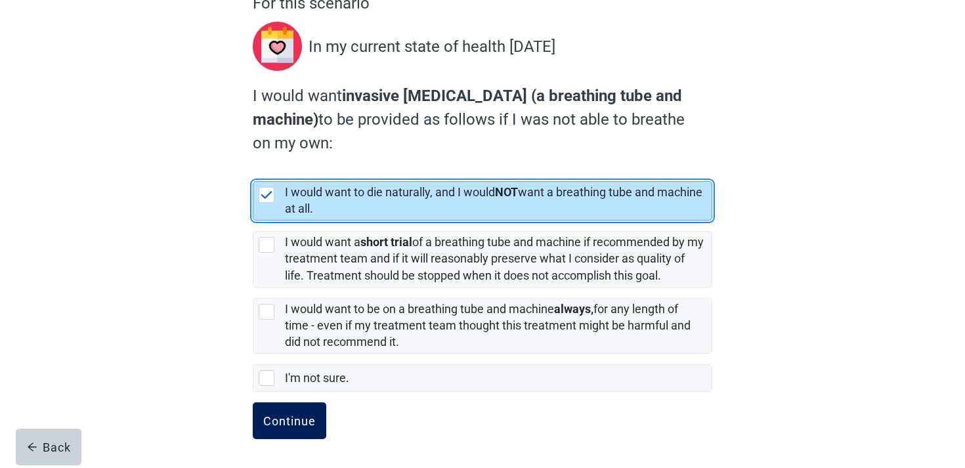
click at [306, 410] on button "Continue" at bounding box center [290, 420] width 74 height 37
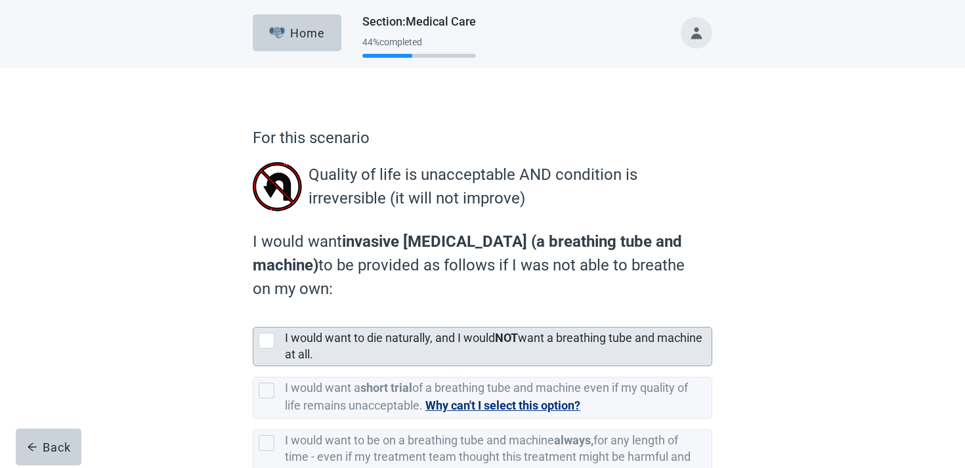
click at [375, 343] on label "I would want to die naturally, and I would NOT want a breathing tube and machin…" at bounding box center [493, 346] width 417 height 30
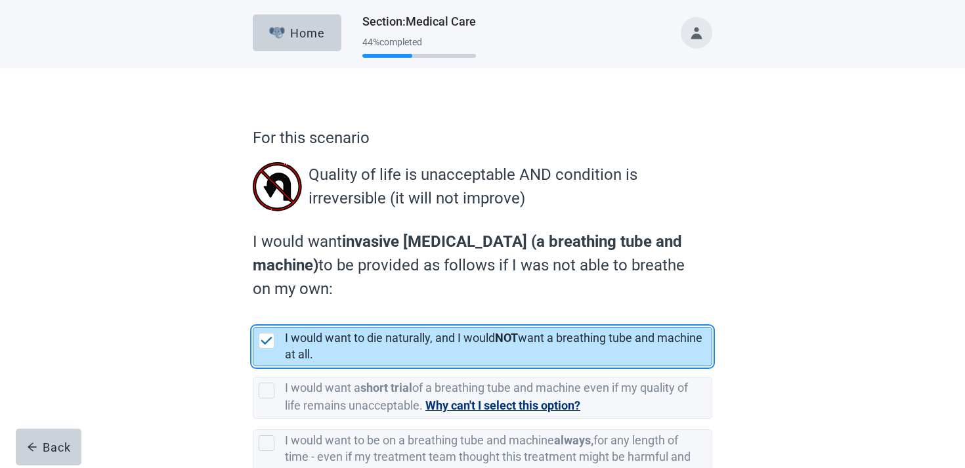
scroll to position [133, 0]
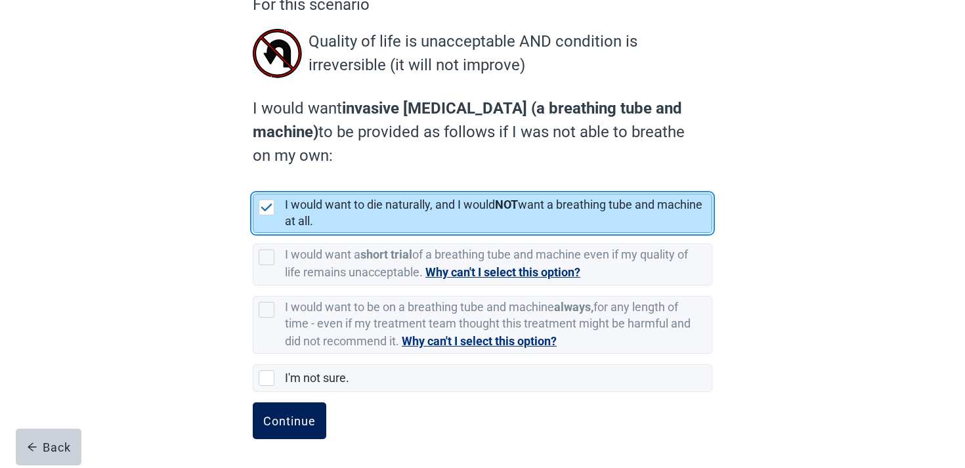
click at [315, 408] on button "Continue" at bounding box center [290, 420] width 74 height 37
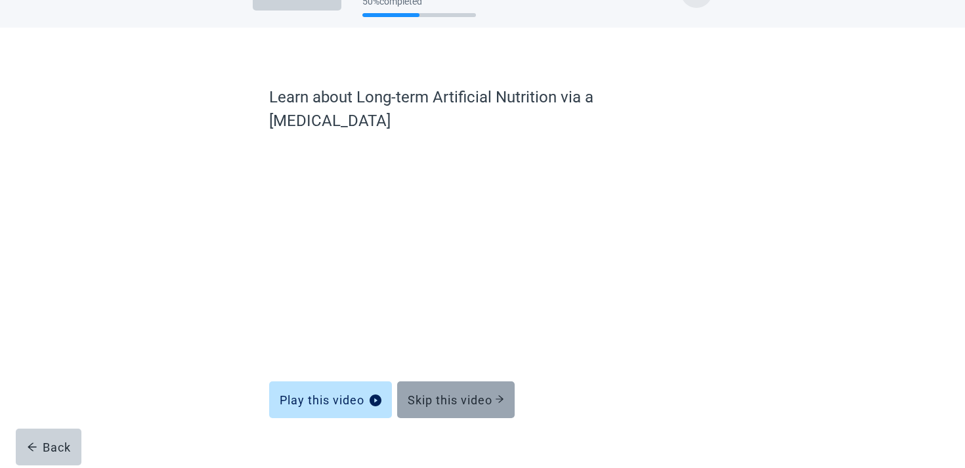
scroll to position [38, 0]
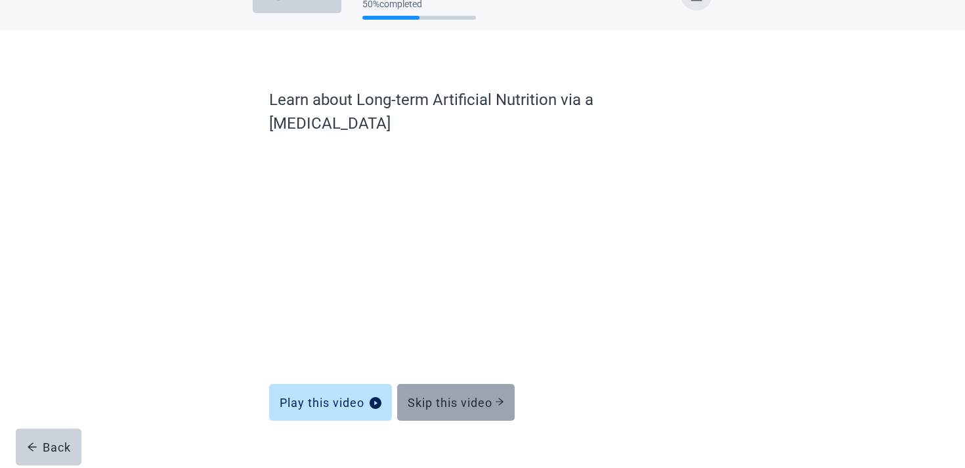
click at [461, 388] on button "Skip this video" at bounding box center [455, 402] width 117 height 37
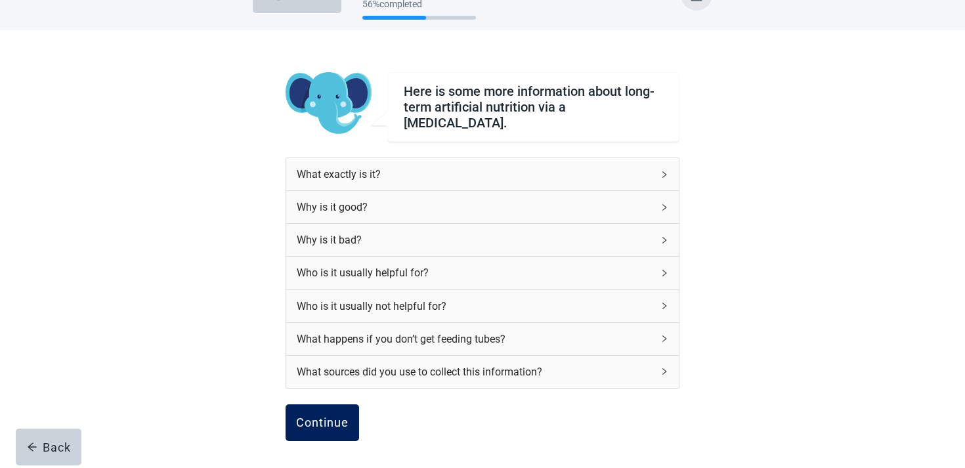
click at [329, 421] on div "Continue" at bounding box center [322, 422] width 53 height 13
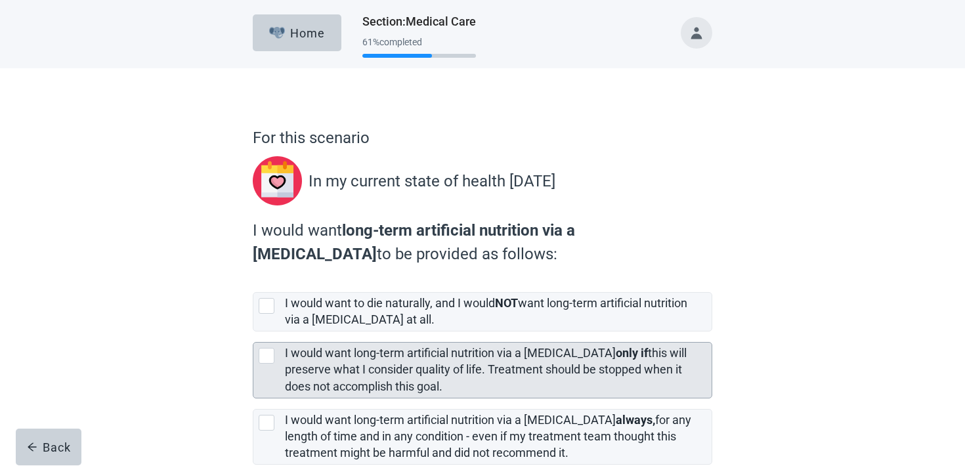
click at [328, 393] on div "I would want long-term artificial nutrition via a feeding tube only if this wil…" at bounding box center [494, 369] width 419 height 49
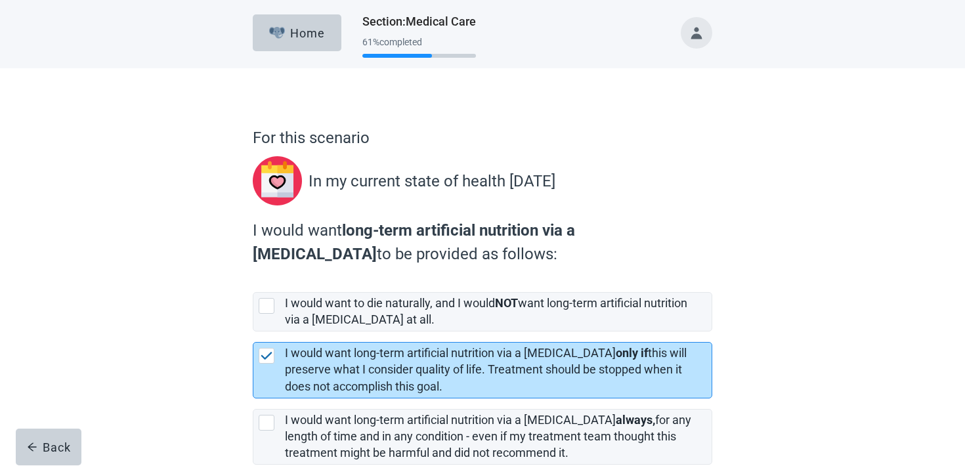
scroll to position [111, 0]
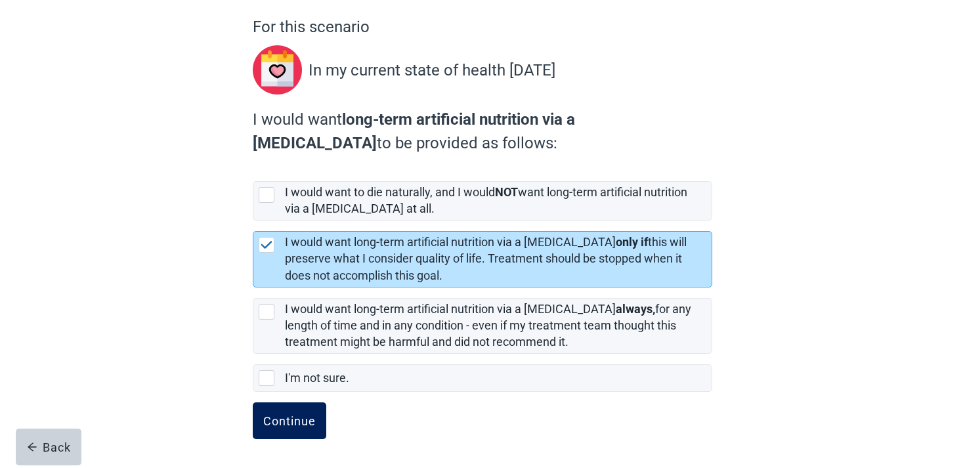
click at [297, 400] on form "For this scenario In my current state of health today I would want long-term ar…" at bounding box center [482, 241] width 459 height 453
click at [295, 405] on button "Continue" at bounding box center [290, 420] width 74 height 37
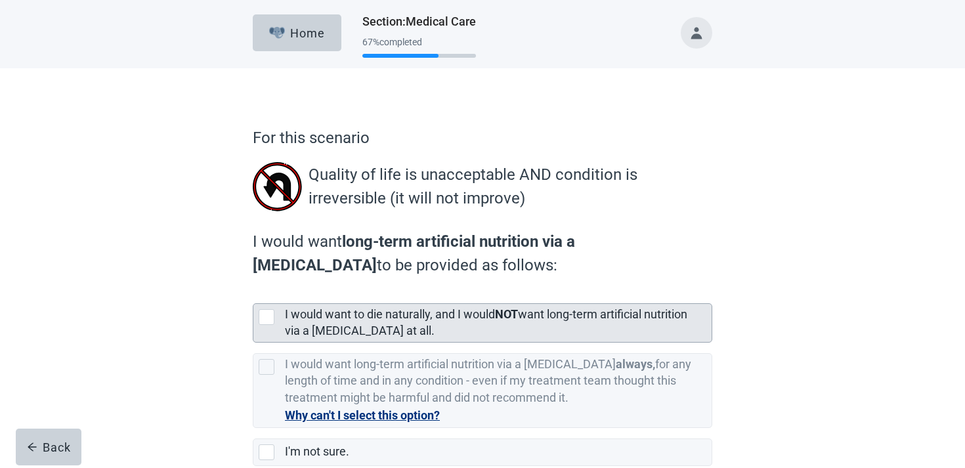
click at [347, 312] on label "I would want to die naturally, and I would NOT want long-term artificial nutrit…" at bounding box center [486, 322] width 402 height 30
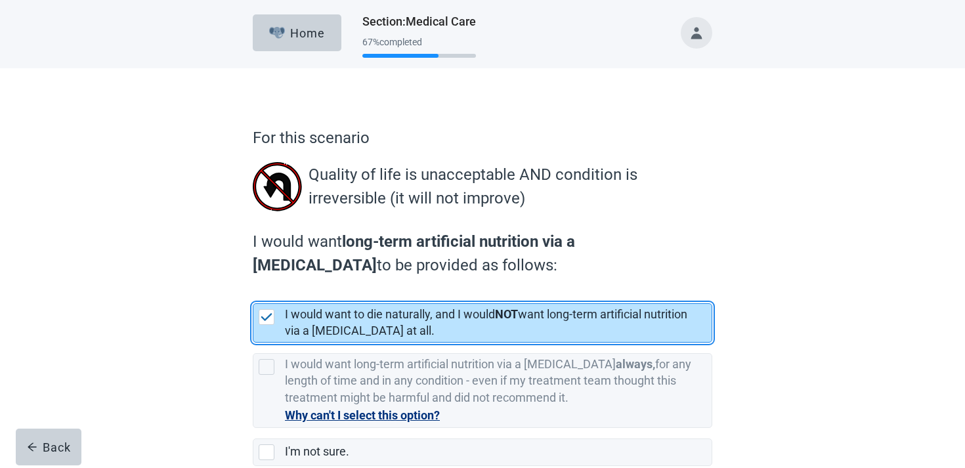
scroll to position [74, 0]
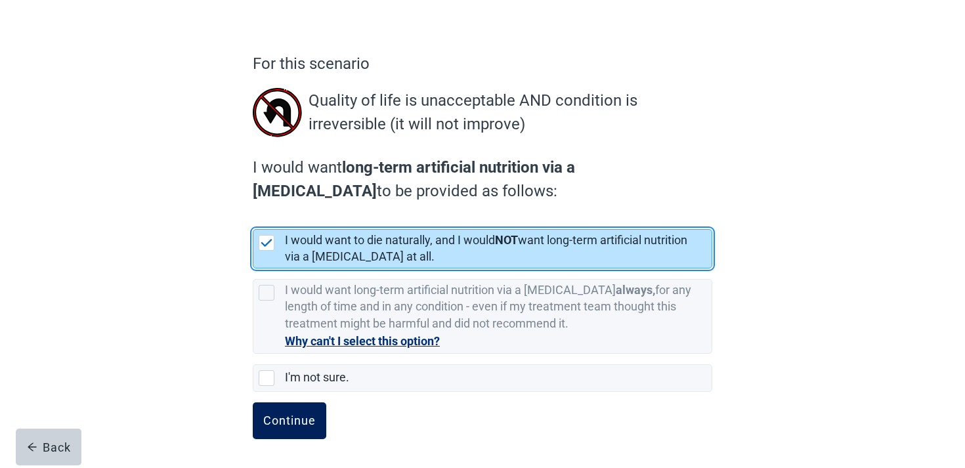
click at [299, 405] on button "Continue" at bounding box center [290, 420] width 74 height 37
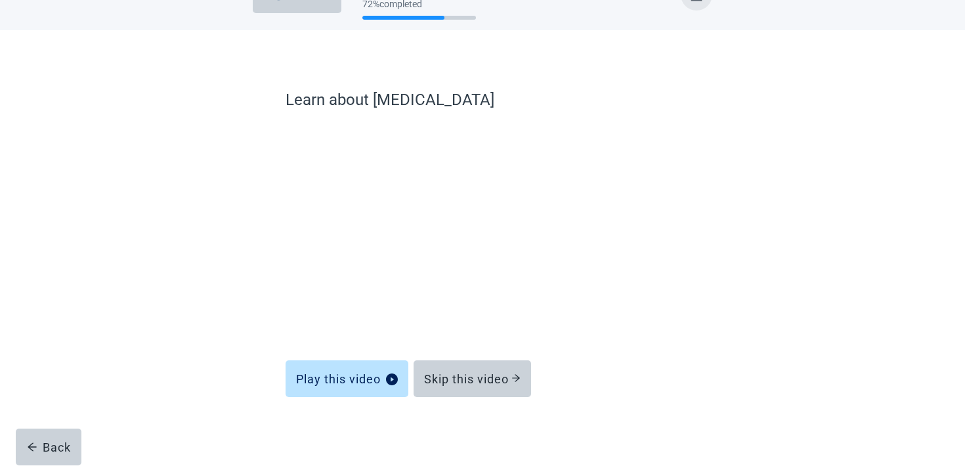
scroll to position [38, 0]
click at [478, 350] on div "Play this video Skip this video" at bounding box center [483, 371] width 394 height 42
click at [475, 376] on div "Skip this video" at bounding box center [472, 378] width 96 height 13
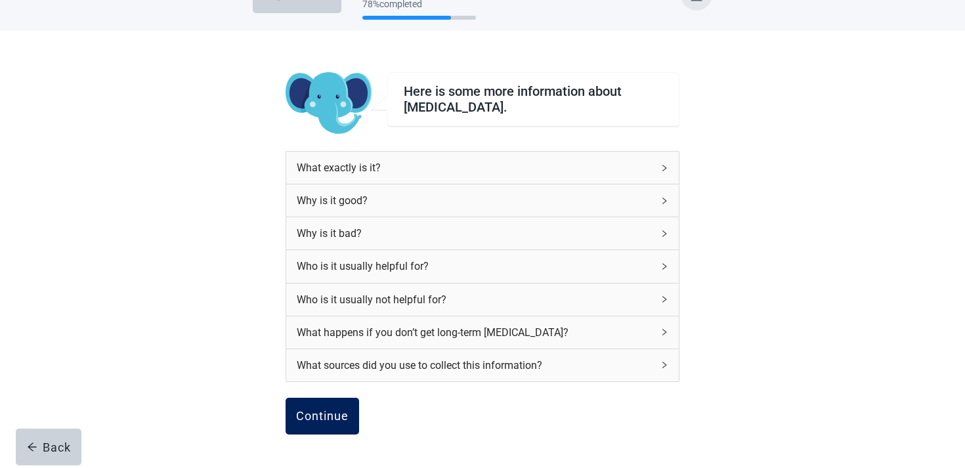
click at [341, 406] on button "Continue" at bounding box center [323, 416] width 74 height 37
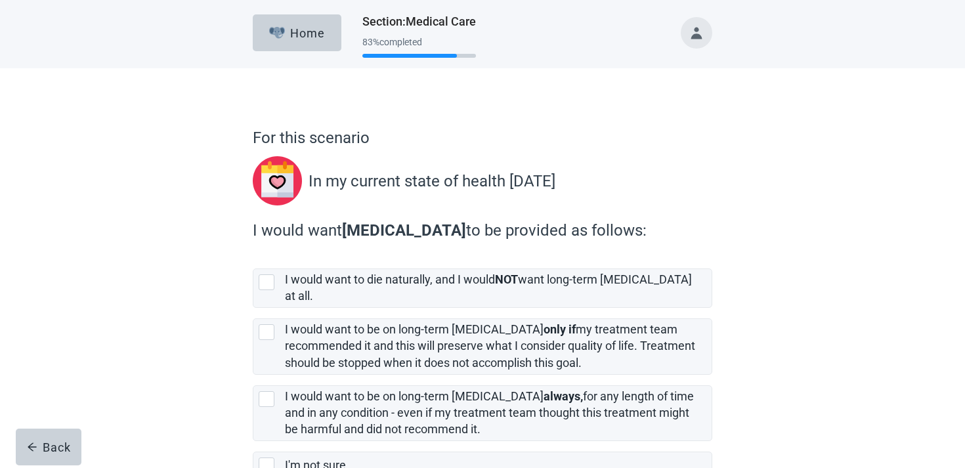
click at [341, 406] on label "I would want to be on long-term dialysis always, for any length of time and in …" at bounding box center [489, 412] width 409 height 47
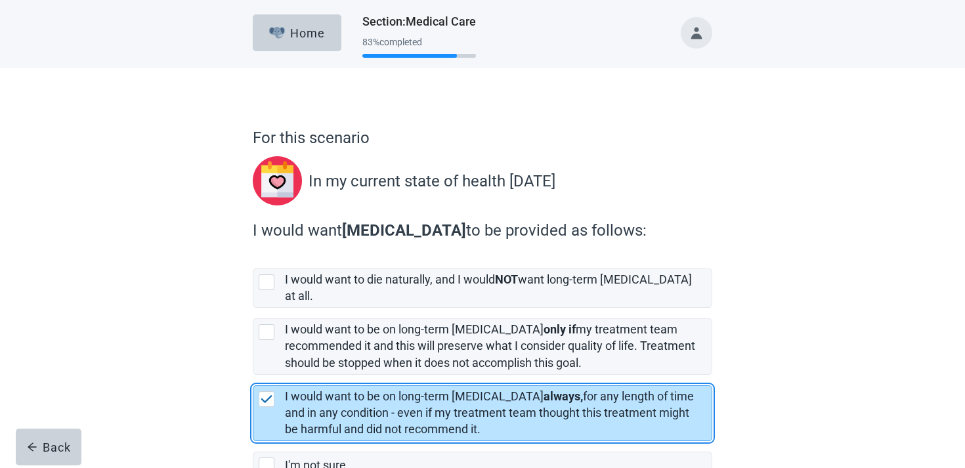
scroll to position [75, 0]
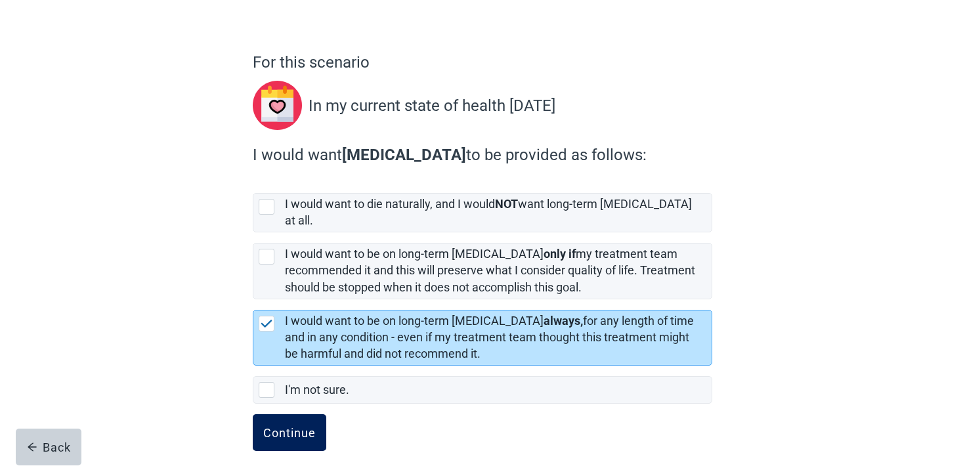
click at [300, 426] on div "Continue" at bounding box center [289, 432] width 53 height 13
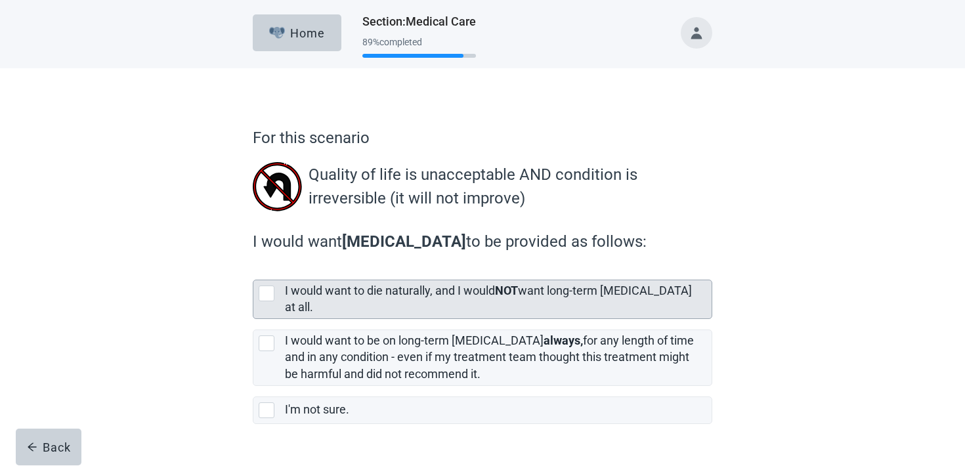
click at [414, 296] on label "I would want to die naturally, and I would NOT want long-term dialysis at all." at bounding box center [488, 299] width 407 height 30
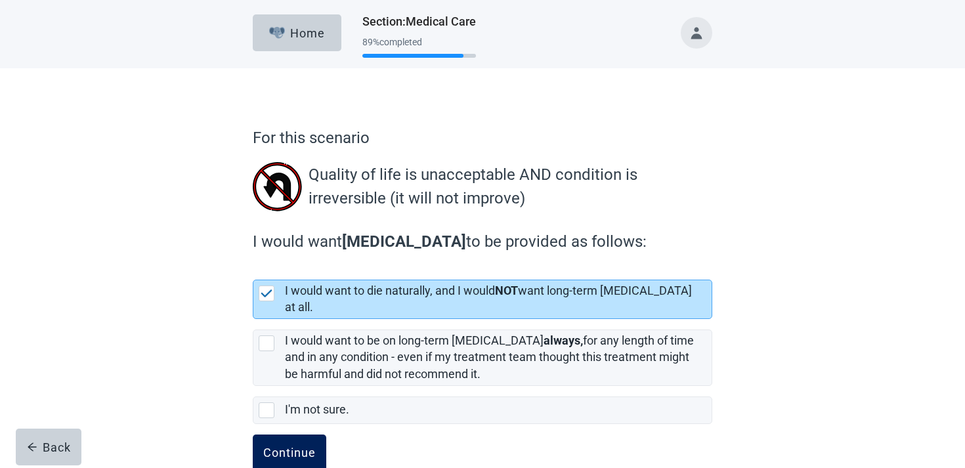
click at [293, 456] on button "Continue" at bounding box center [290, 453] width 74 height 37
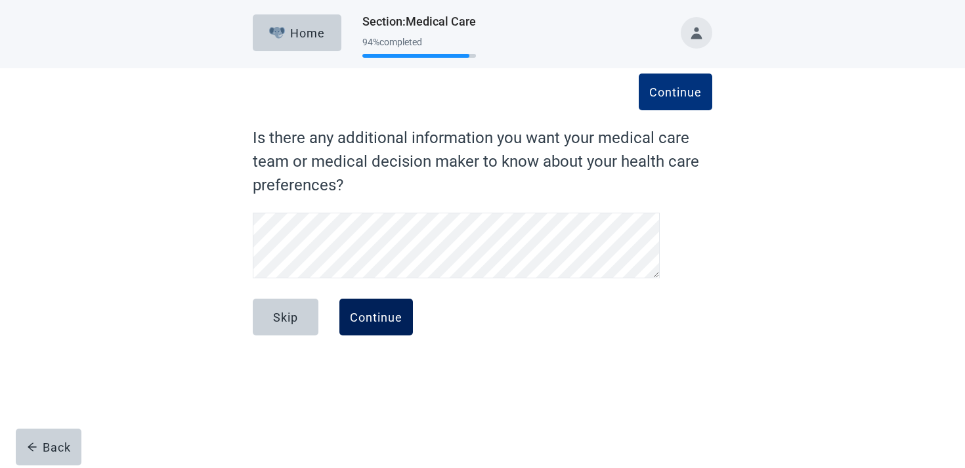
click at [386, 309] on button "Continue" at bounding box center [376, 317] width 74 height 37
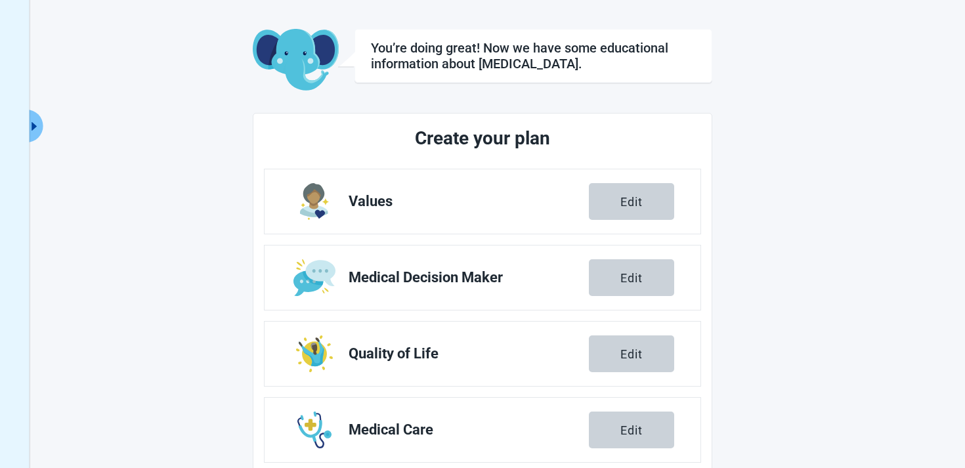
scroll to position [169, 0]
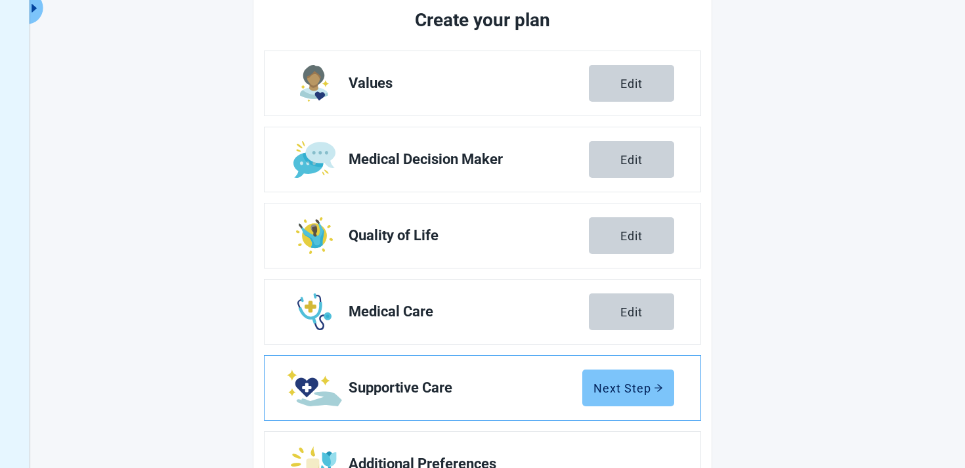
click at [618, 394] on div "Next Step" at bounding box center [628, 387] width 70 height 13
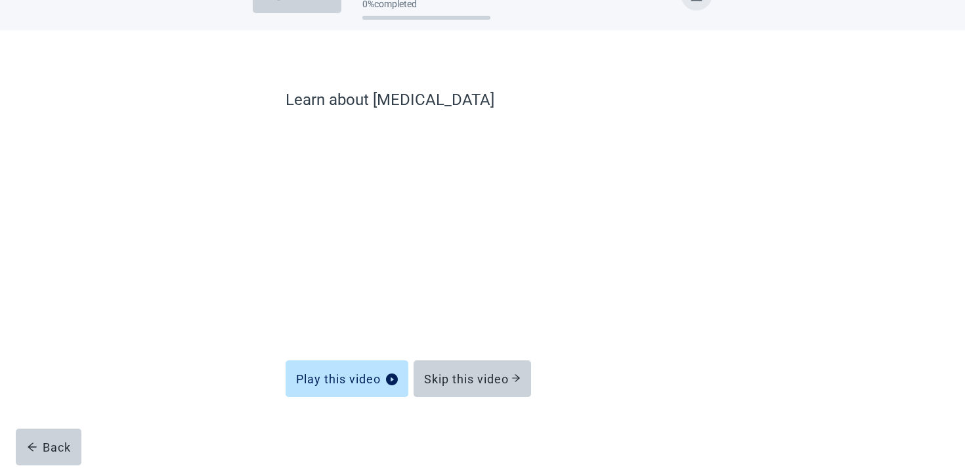
scroll to position [38, 0]
click at [450, 393] on button "Skip this video" at bounding box center [472, 378] width 117 height 37
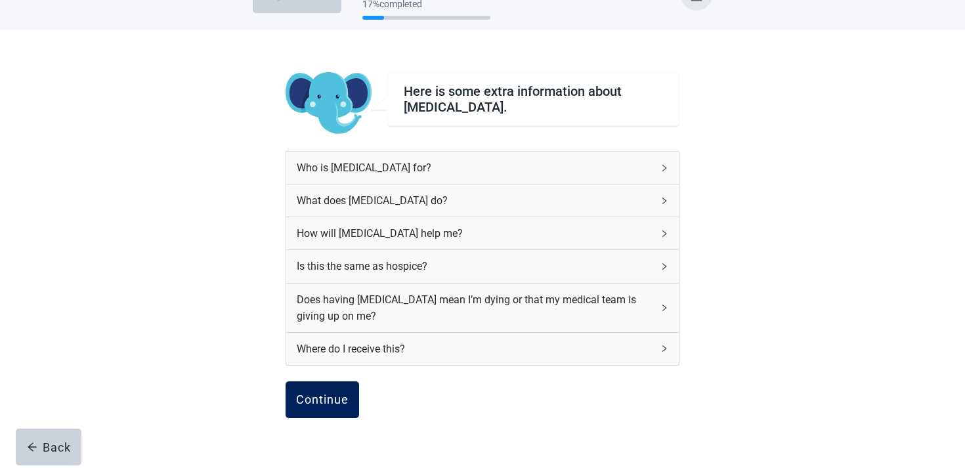
click at [348, 397] on div "Continue" at bounding box center [322, 399] width 53 height 13
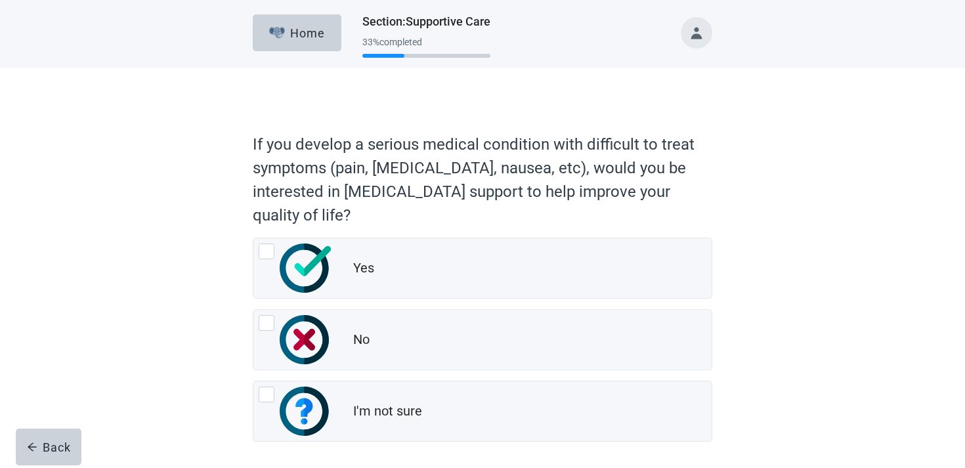
click at [348, 397] on div "I'm not sure" at bounding box center [482, 411] width 458 height 60
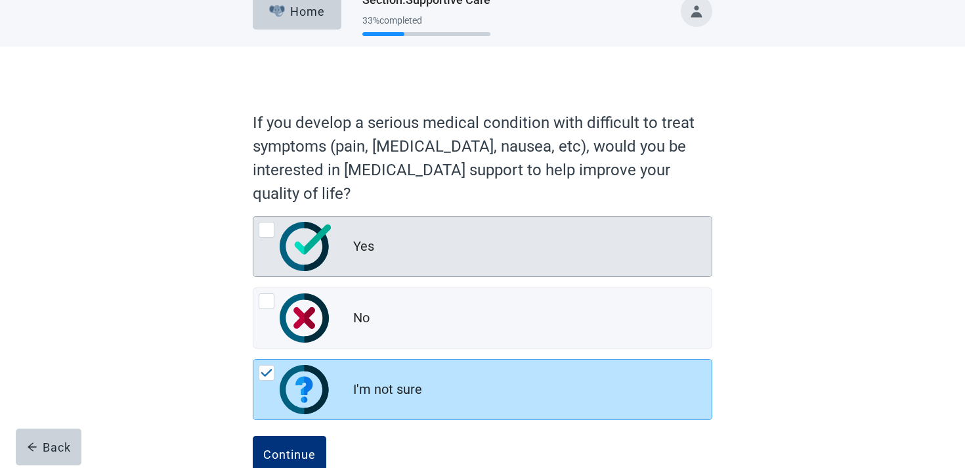
scroll to position [55, 0]
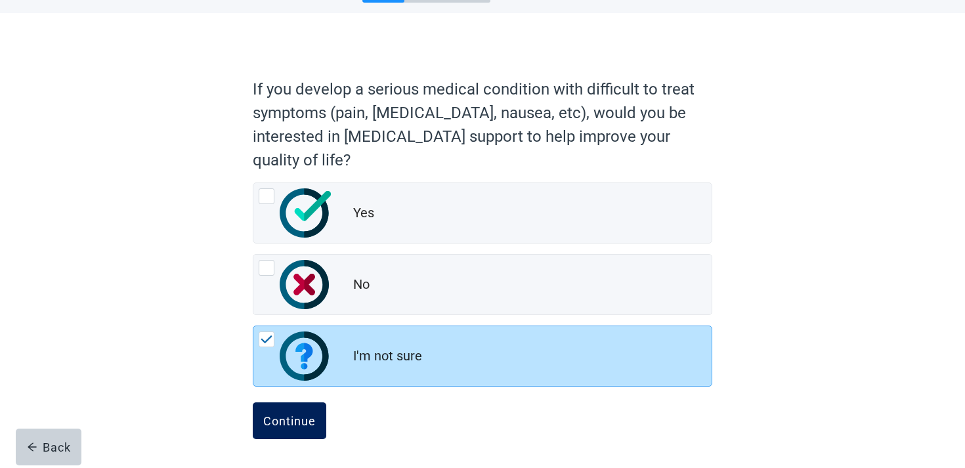
click at [289, 405] on button "Continue" at bounding box center [290, 420] width 74 height 37
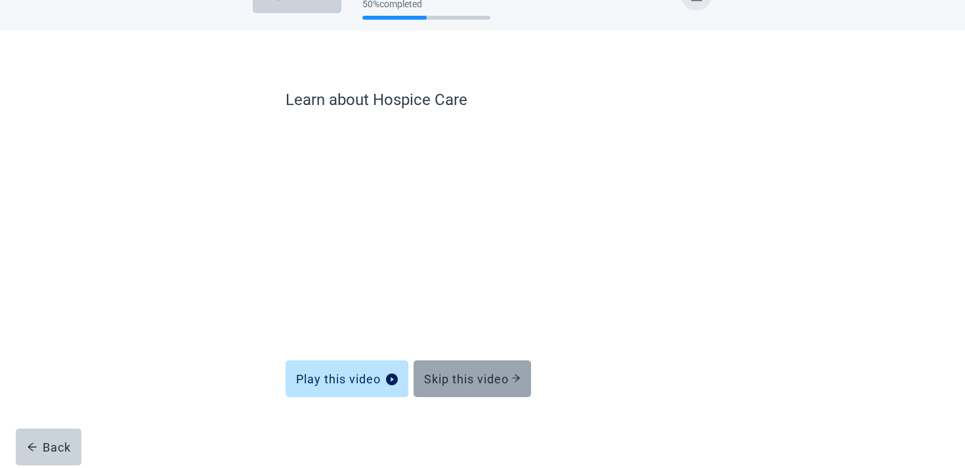
scroll to position [38, 0]
click at [439, 370] on button "Skip this video" at bounding box center [472, 378] width 117 height 37
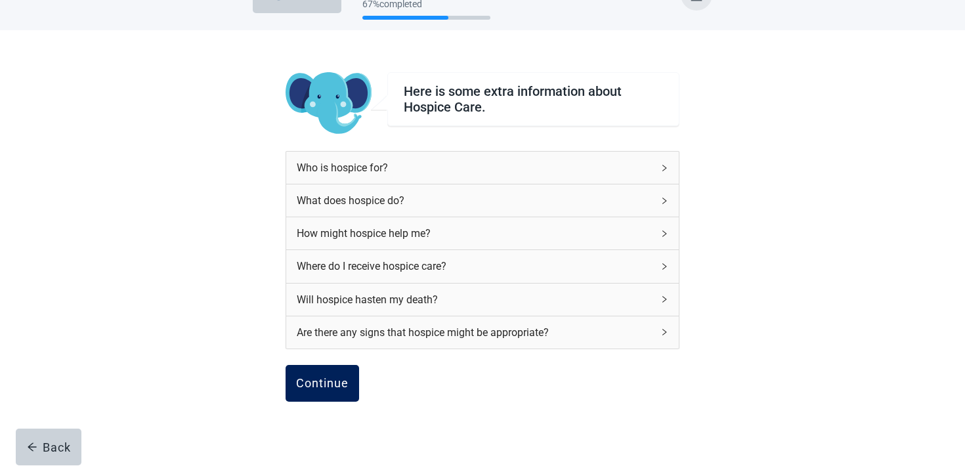
click at [316, 377] on button "Continue" at bounding box center [323, 383] width 74 height 37
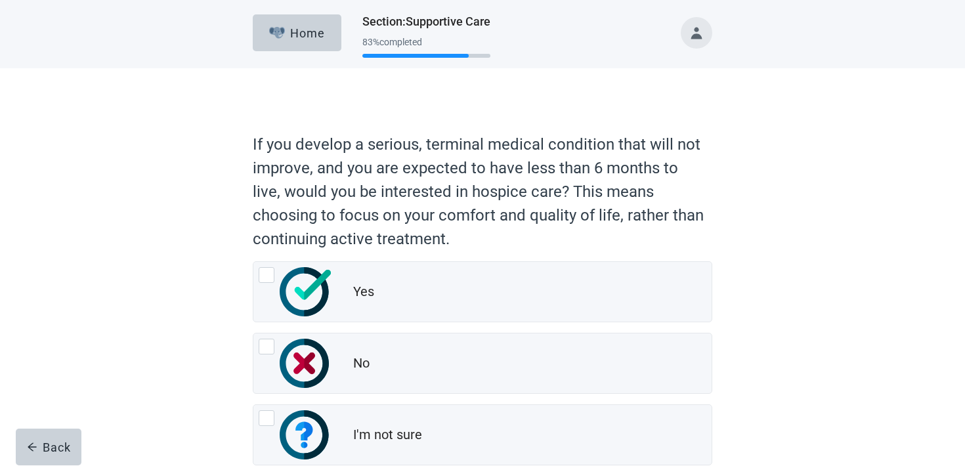
click at [316, 377] on img "No, radio button, not checked" at bounding box center [304, 363] width 49 height 49
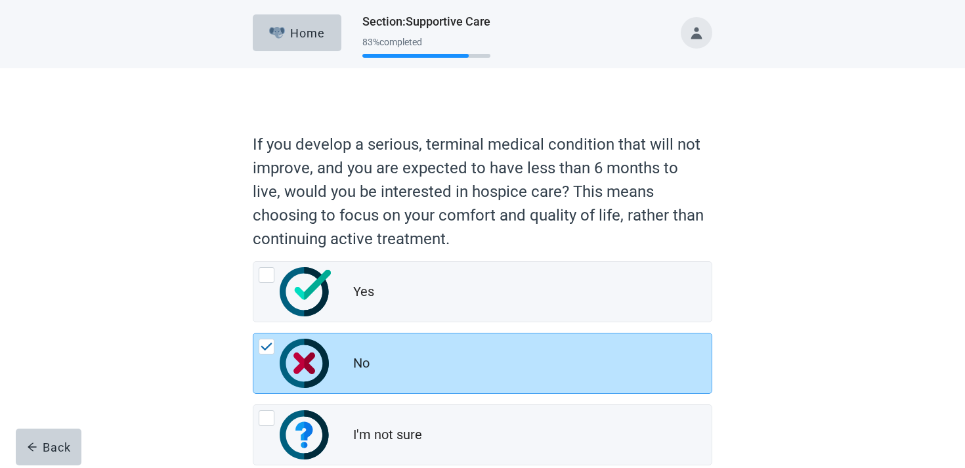
scroll to position [79, 0]
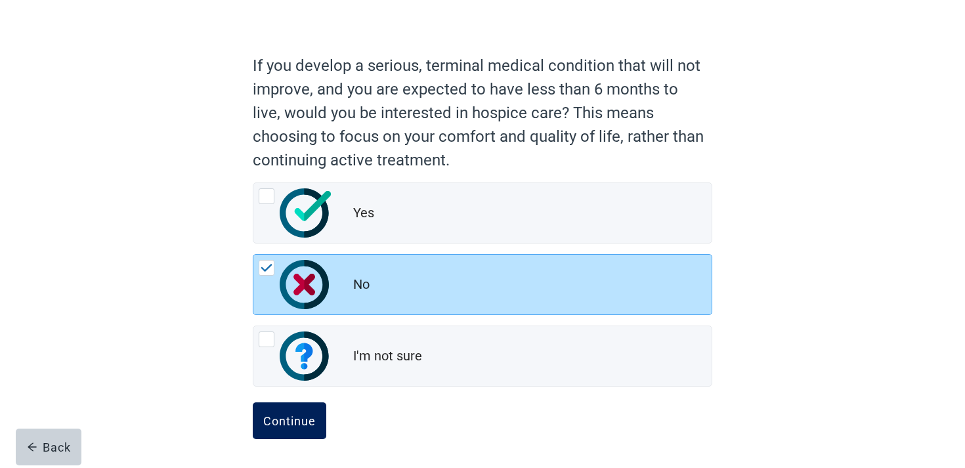
click at [295, 413] on button "Continue" at bounding box center [290, 420] width 74 height 37
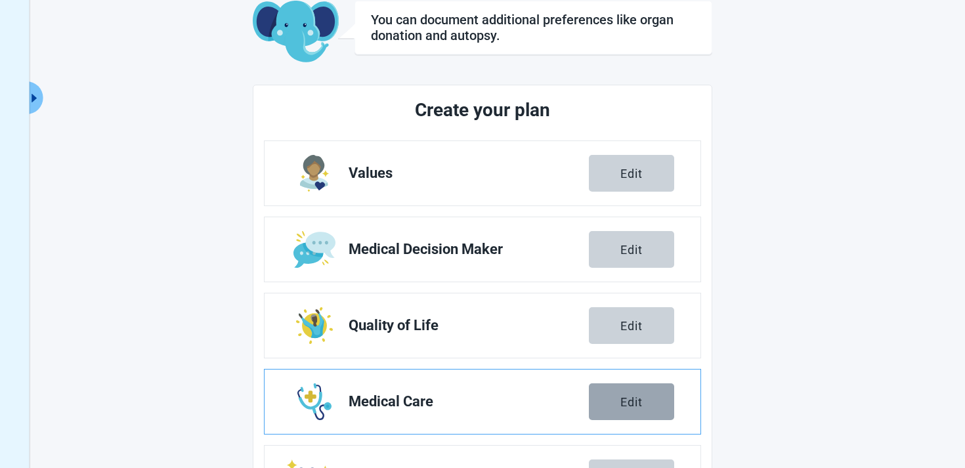
scroll to position [230, 0]
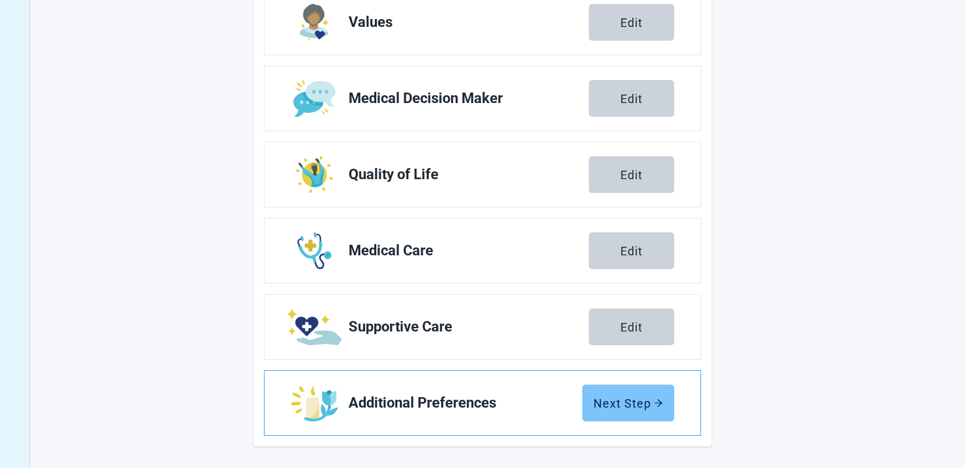
click at [622, 405] on div "Next Step" at bounding box center [628, 402] width 70 height 13
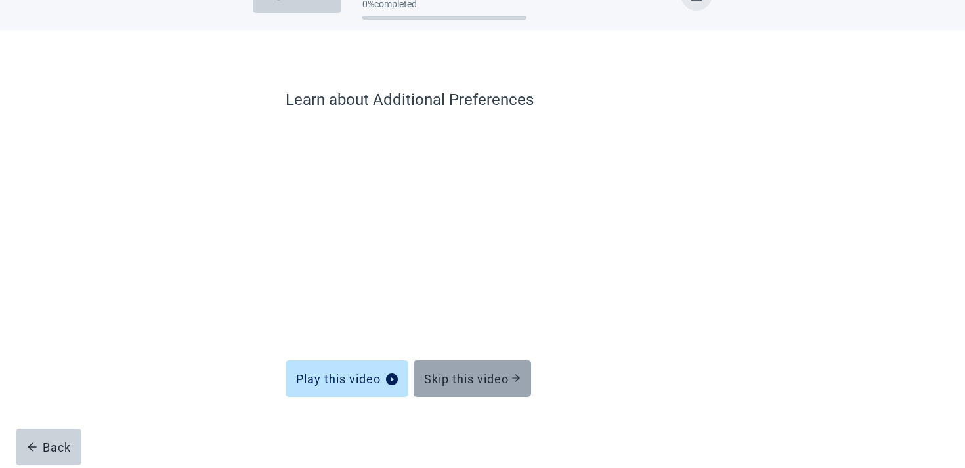
click at [451, 391] on button "Skip this video" at bounding box center [472, 378] width 117 height 37
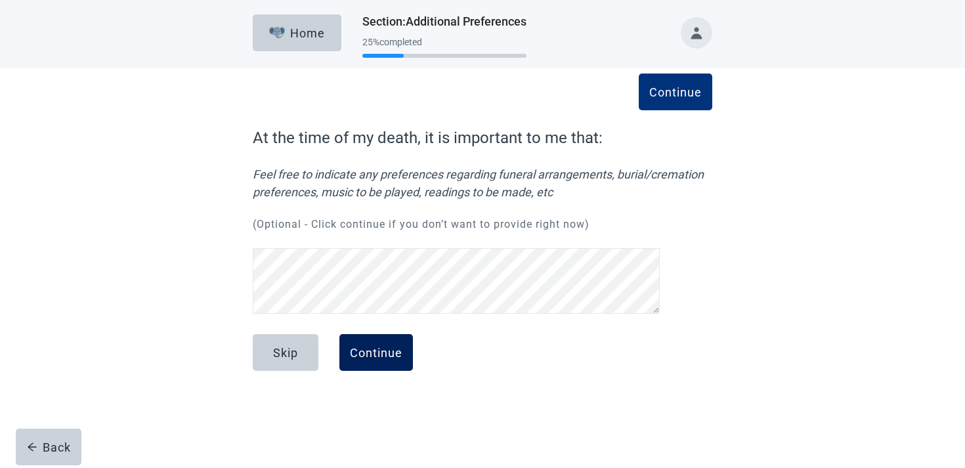
click at [371, 371] on div "Skip Continue" at bounding box center [482, 367] width 459 height 66
click at [373, 356] on div "Continue" at bounding box center [376, 352] width 53 height 13
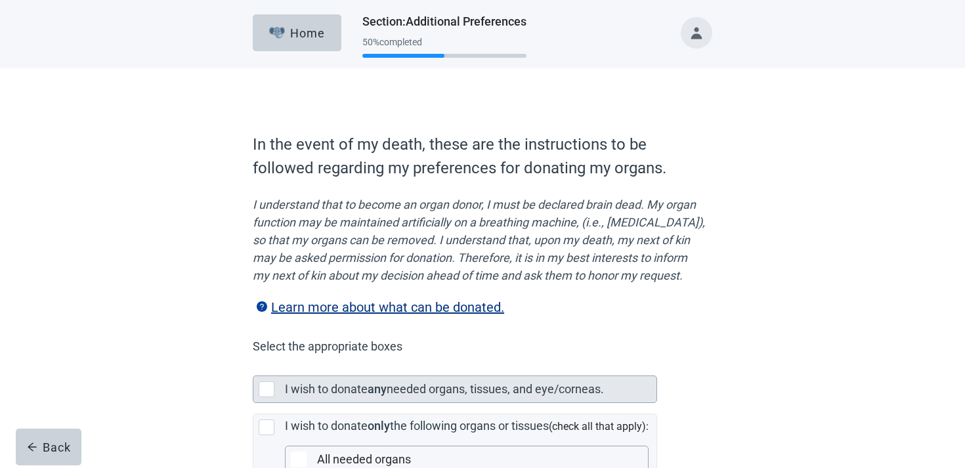
click at [357, 396] on div "I wish to donate any needed organs, tissues, and eye/corneas." at bounding box center [470, 389] width 371 height 26
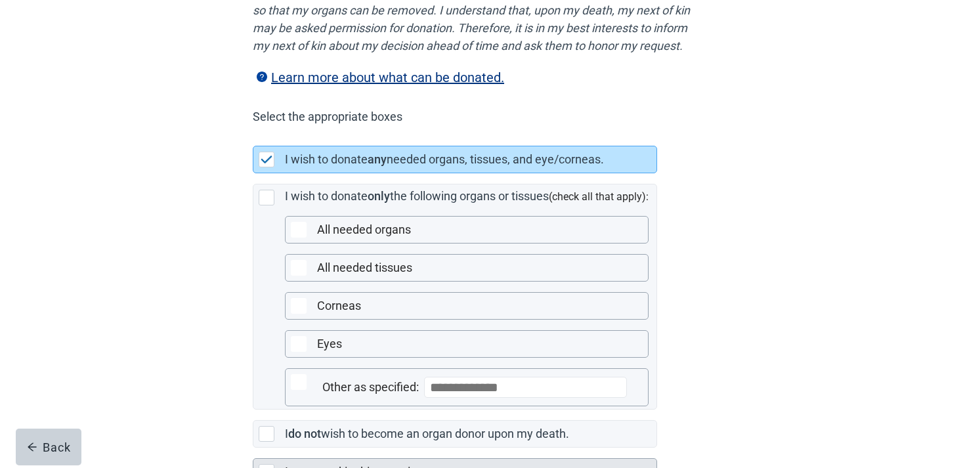
scroll to position [297, 0]
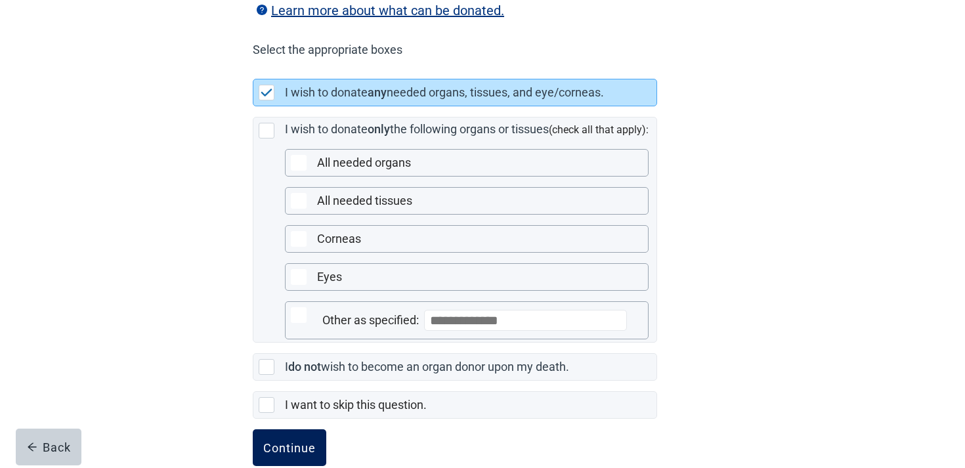
click at [303, 453] on button "Continue" at bounding box center [290, 447] width 74 height 37
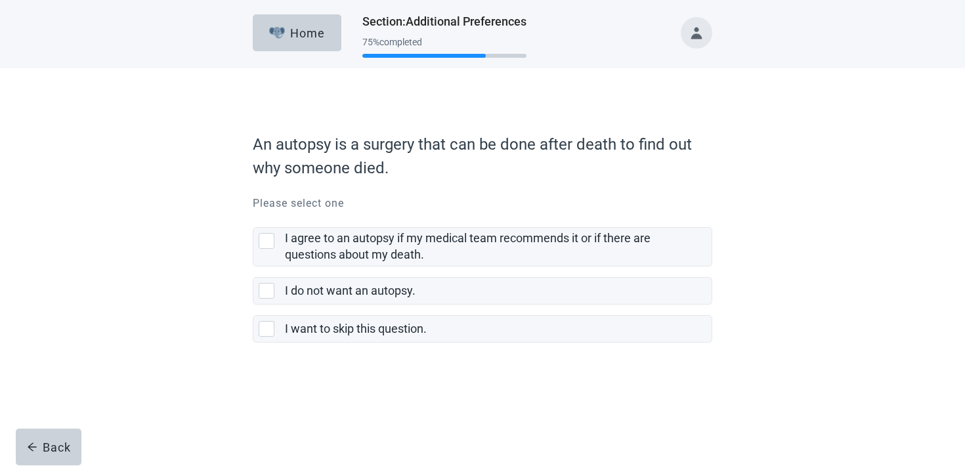
click at [393, 306] on label "I want to skip this question." at bounding box center [482, 324] width 459 height 38
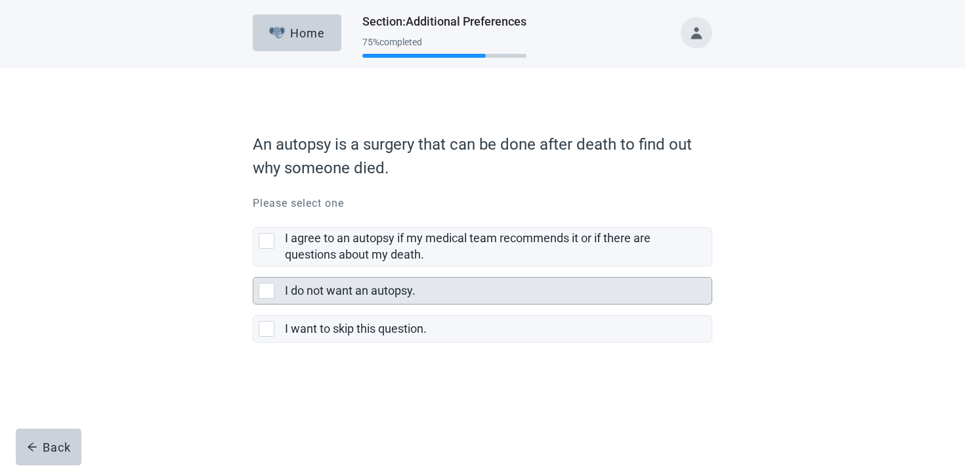
click at [325, 291] on label "I do not want an autopsy." at bounding box center [350, 291] width 131 height 14
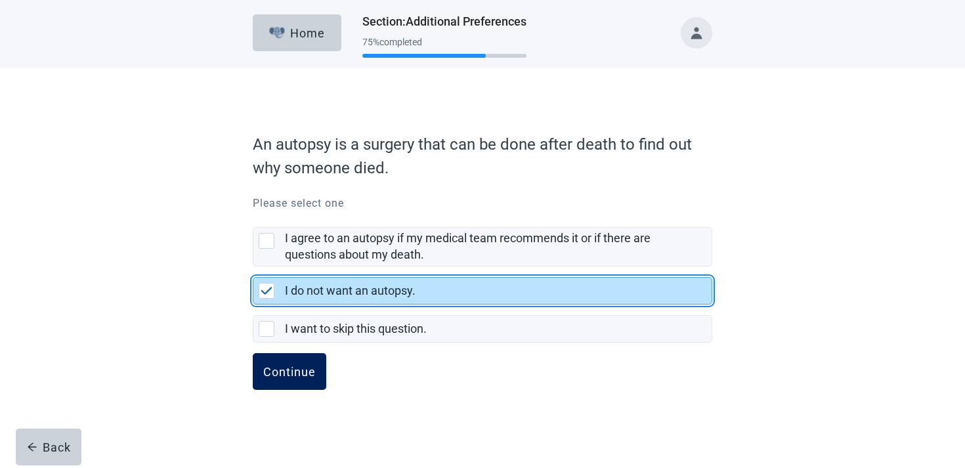
click at [286, 359] on button "Continue" at bounding box center [290, 371] width 74 height 37
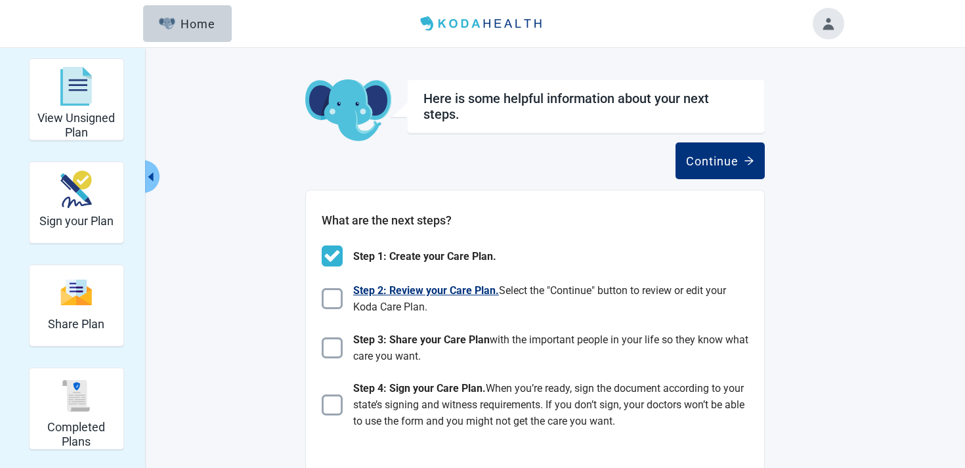
scroll to position [121, 0]
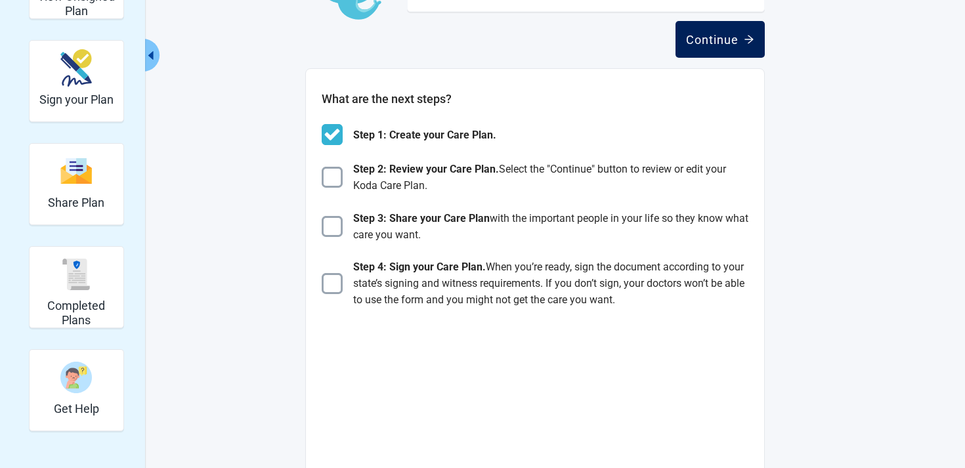
click at [725, 51] on button "Continue" at bounding box center [719, 39] width 89 height 37
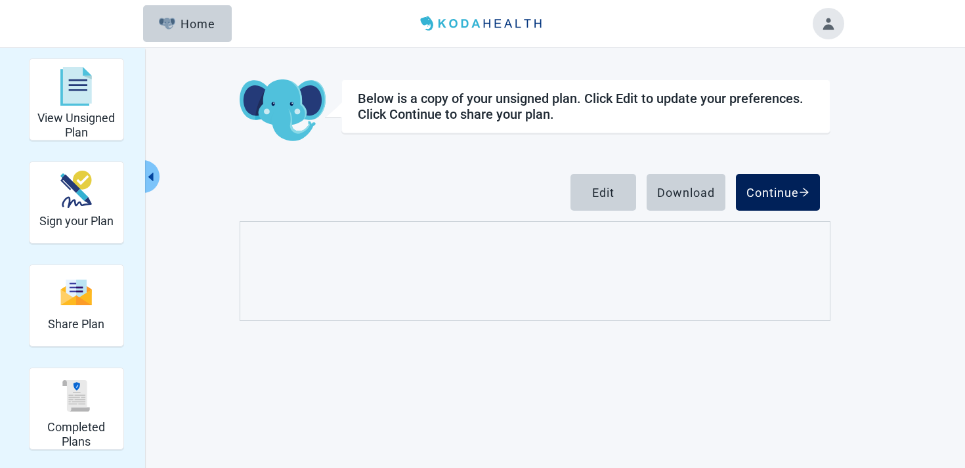
click at [767, 196] on div "Continue" at bounding box center [777, 192] width 63 height 13
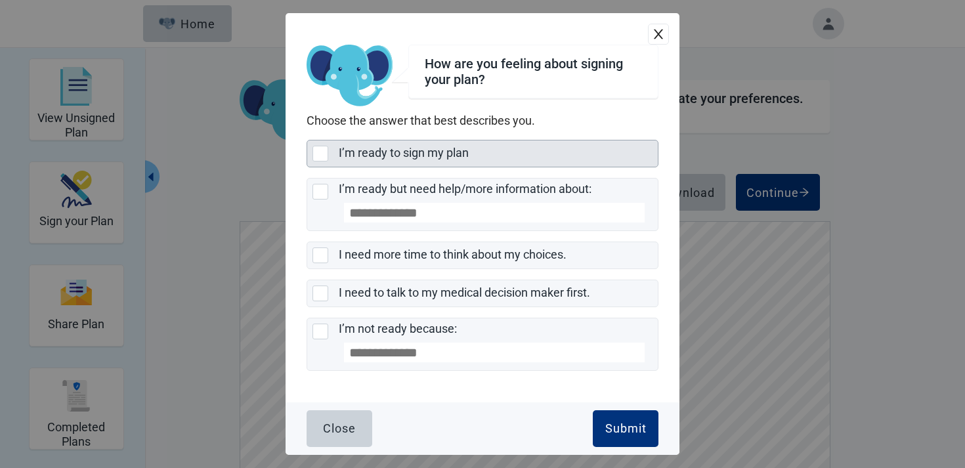
click at [544, 162] on div "I’m ready to sign my plan" at bounding box center [498, 153] width 319 height 26
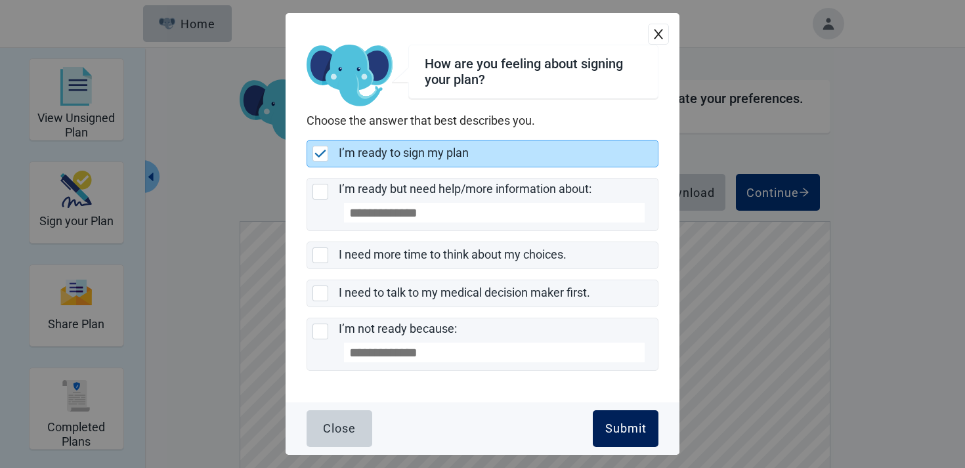
click at [614, 423] on div "Submit" at bounding box center [625, 428] width 41 height 13
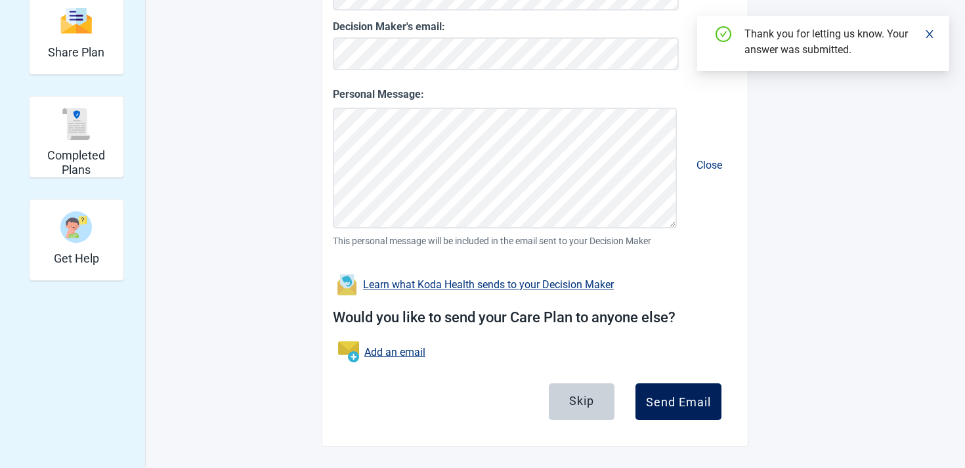
click at [684, 386] on button "Send Email" at bounding box center [678, 401] width 86 height 37
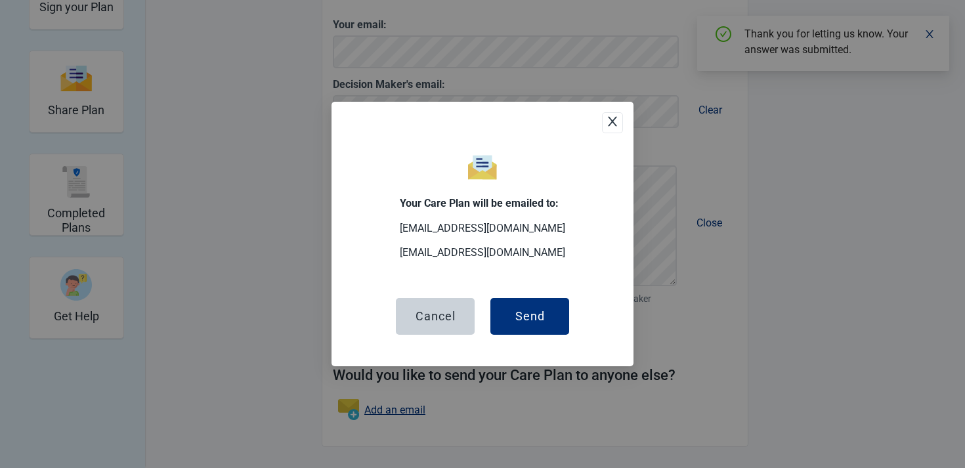
scroll to position [214, 0]
click at [545, 326] on button "Send" at bounding box center [529, 316] width 79 height 37
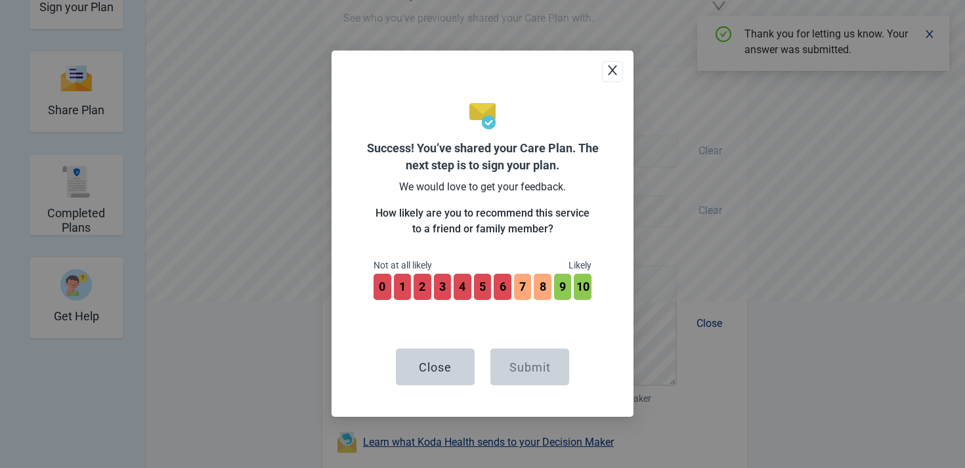
scroll to position [314, 0]
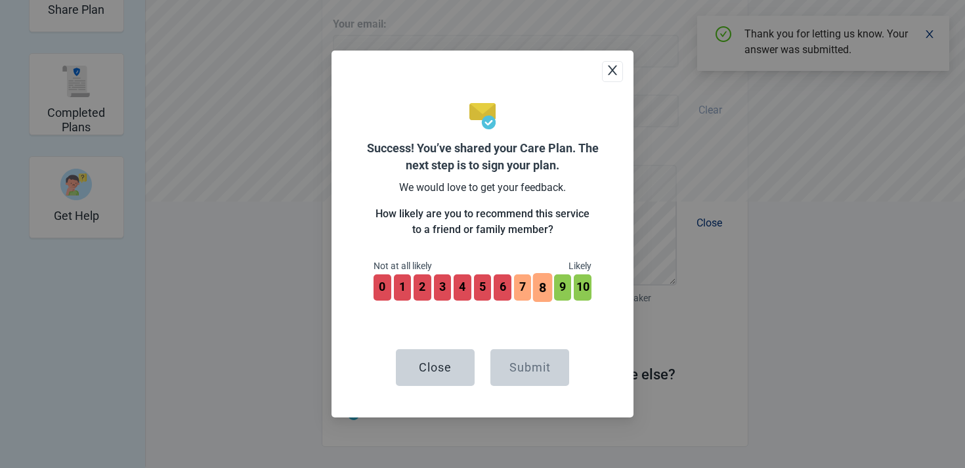
click at [537, 290] on button "8" at bounding box center [542, 287] width 19 height 29
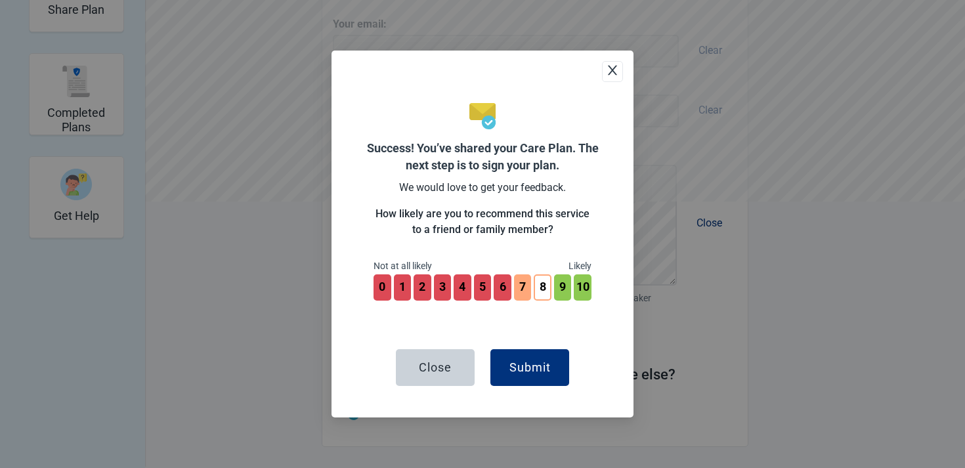
click at [533, 339] on div "Close Submit" at bounding box center [482, 351] width 218 height 70
click at [534, 362] on div "Submit" at bounding box center [529, 367] width 41 height 13
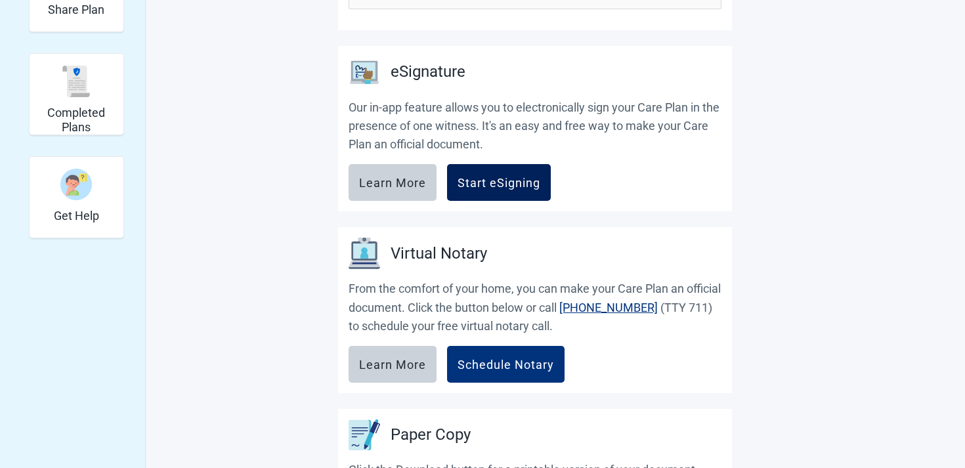
click at [482, 178] on div "Start eSigning" at bounding box center [498, 182] width 83 height 13
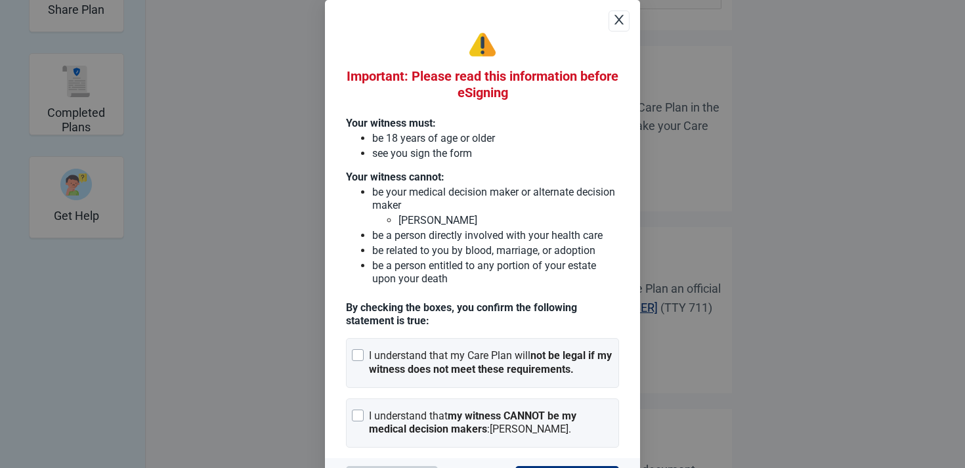
scroll to position [40, 0]
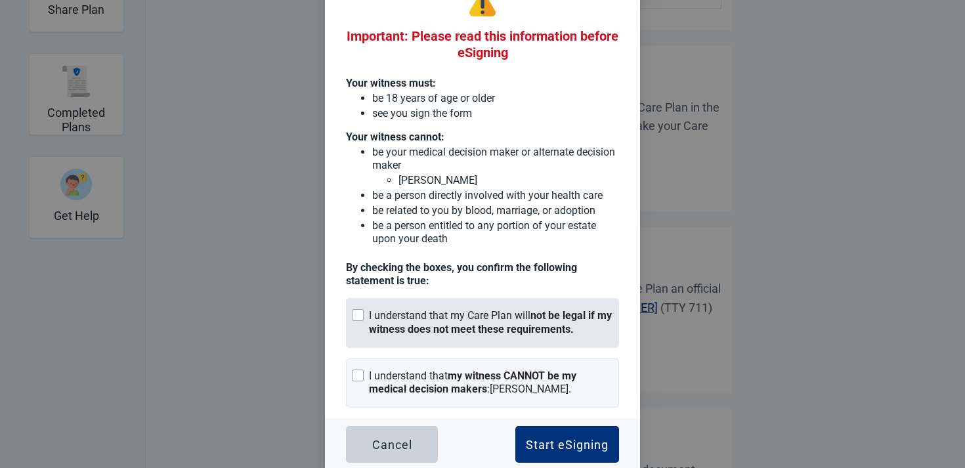
click at [499, 301] on div "I understand that my Care Plan will not be legal if my witness does not meet th…" at bounding box center [482, 323] width 273 height 50
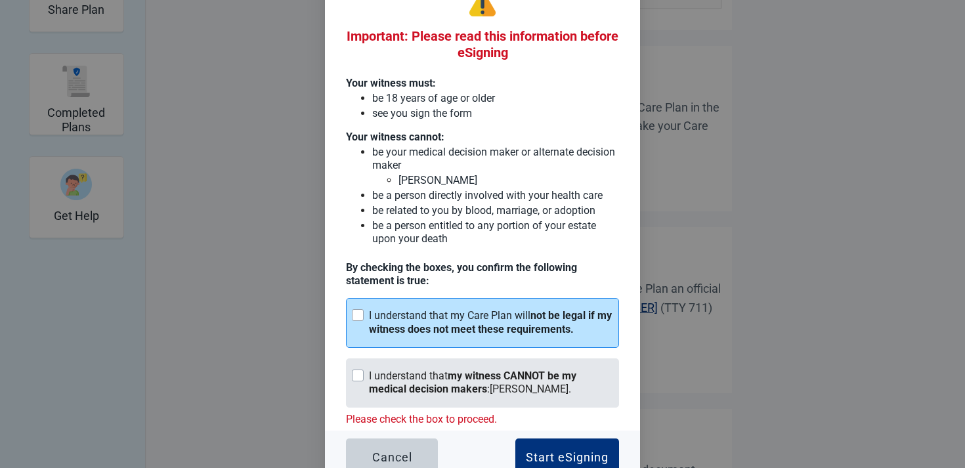
click at [480, 362] on div "I understand that my witness CANNOT be my medical decision makers : George McCl…" at bounding box center [482, 383] width 273 height 50
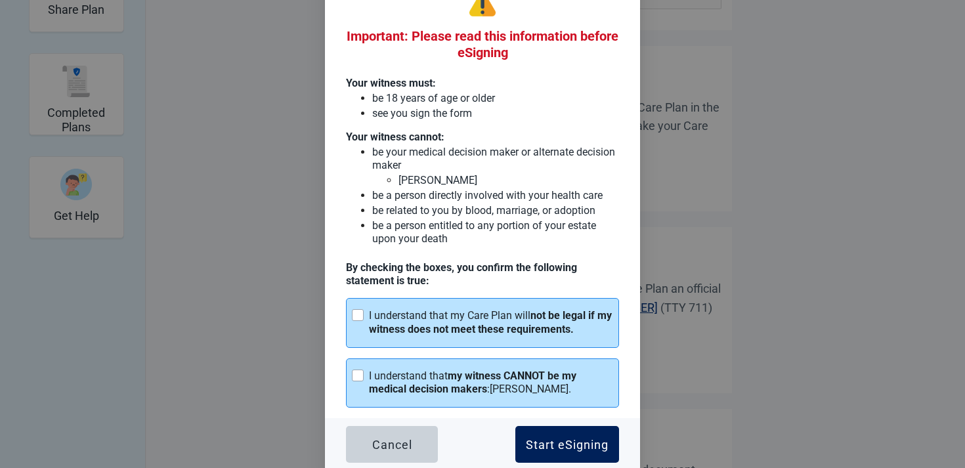
click at [537, 429] on button "Start eSigning" at bounding box center [567, 444] width 104 height 37
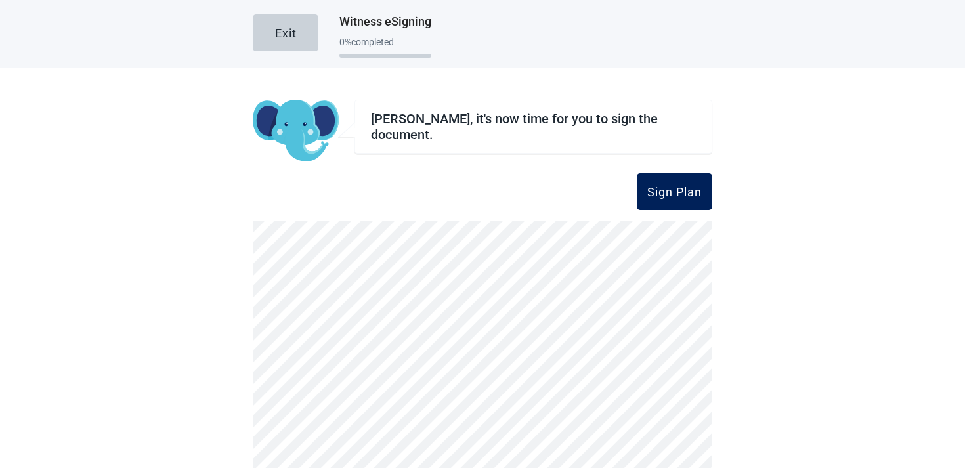
click at [659, 199] on button "Sign Plan" at bounding box center [674, 191] width 75 height 37
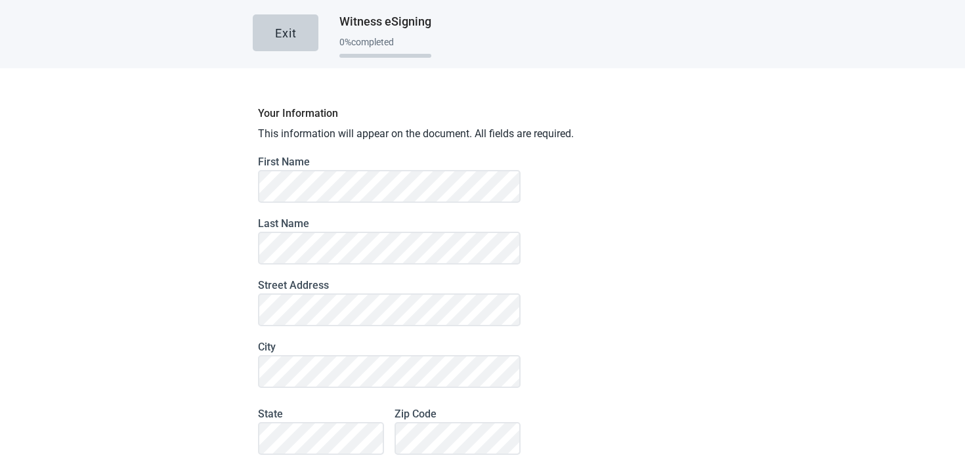
scroll to position [72, 0]
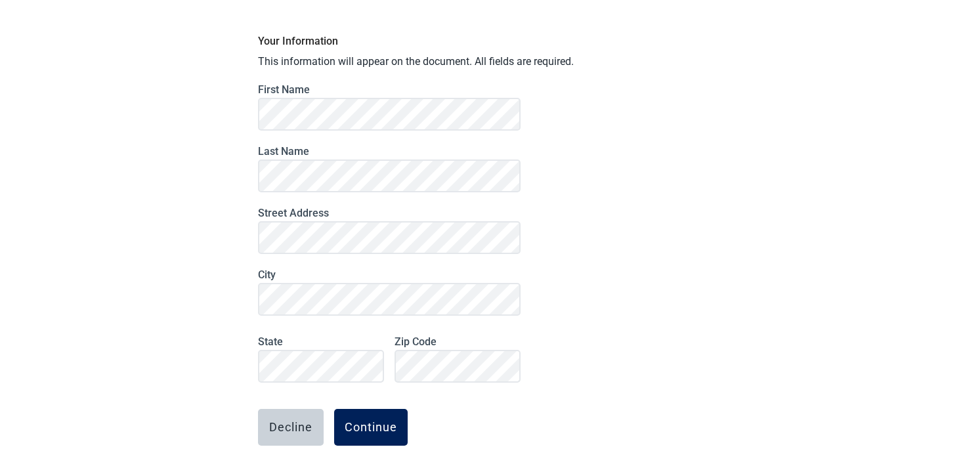
click at [385, 418] on button "Continue" at bounding box center [371, 427] width 74 height 37
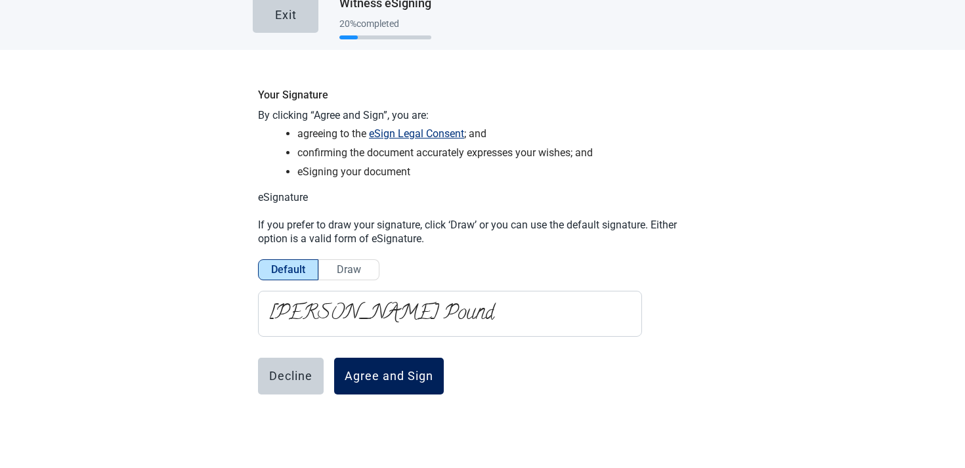
click at [376, 389] on button "Agree and Sign" at bounding box center [389, 376] width 110 height 37
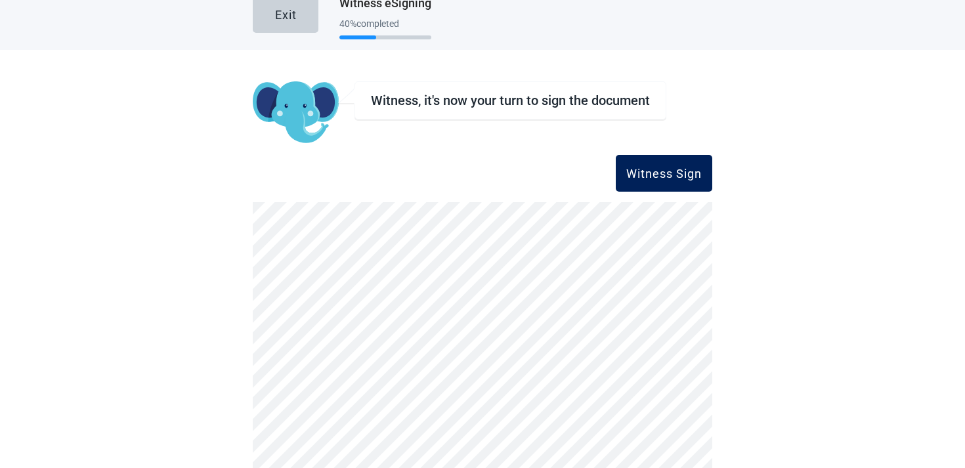
click at [675, 165] on button "Witness Sign" at bounding box center [664, 173] width 96 height 37
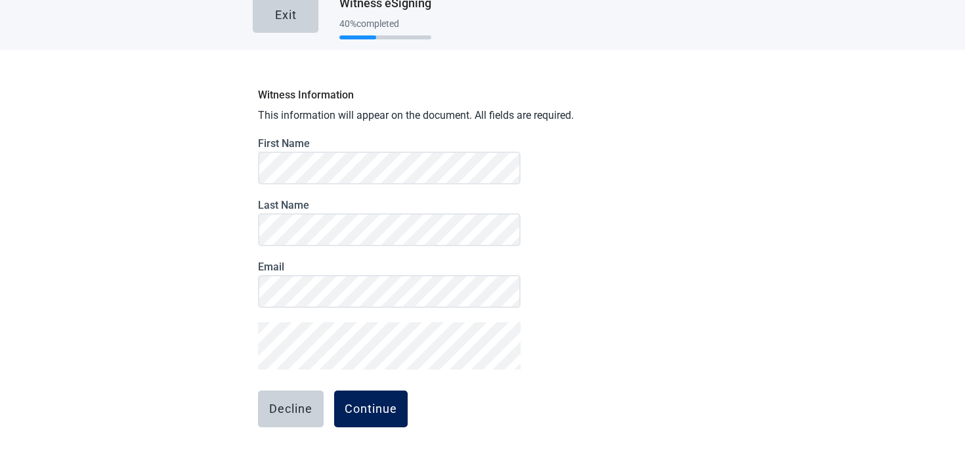
click at [363, 396] on button "Continue" at bounding box center [371, 409] width 74 height 37
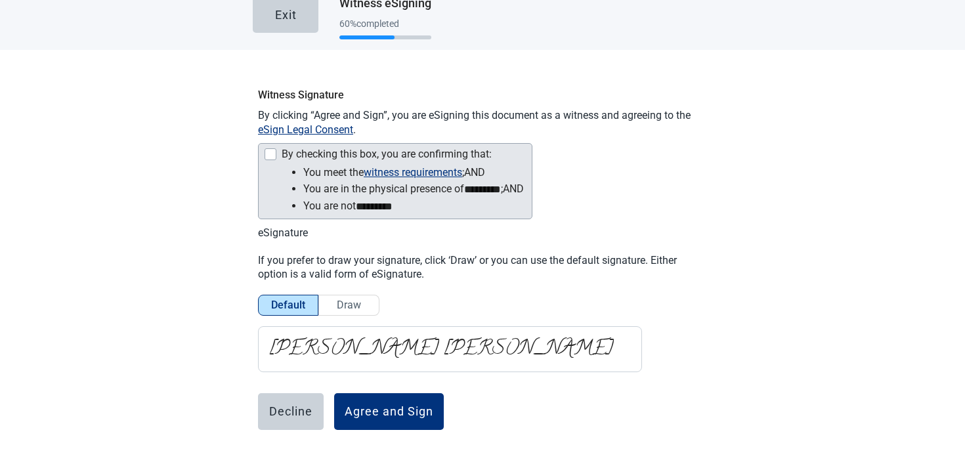
click at [263, 156] on div "By checking this box, you are confirming that: You meet the witness requirement…" at bounding box center [395, 181] width 274 height 76
click at [267, 155] on div "Main content" at bounding box center [271, 154] width 12 height 12
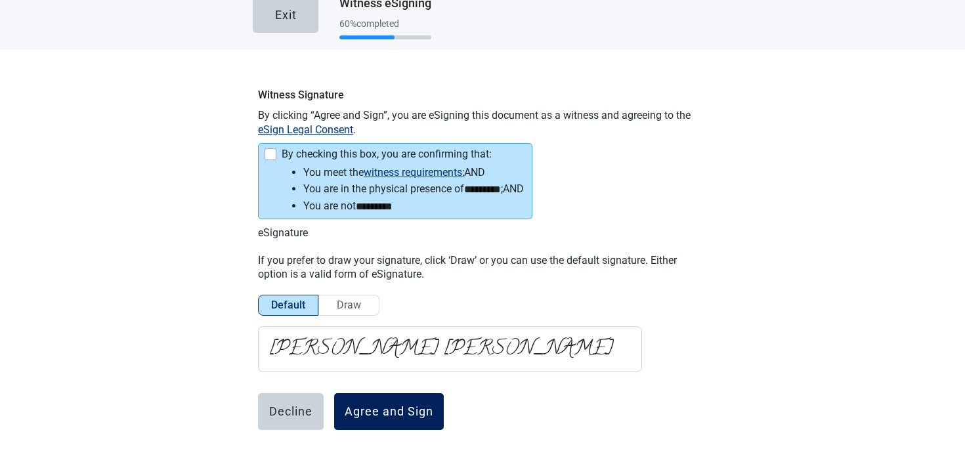
click at [393, 402] on button "Agree and Sign" at bounding box center [389, 411] width 110 height 37
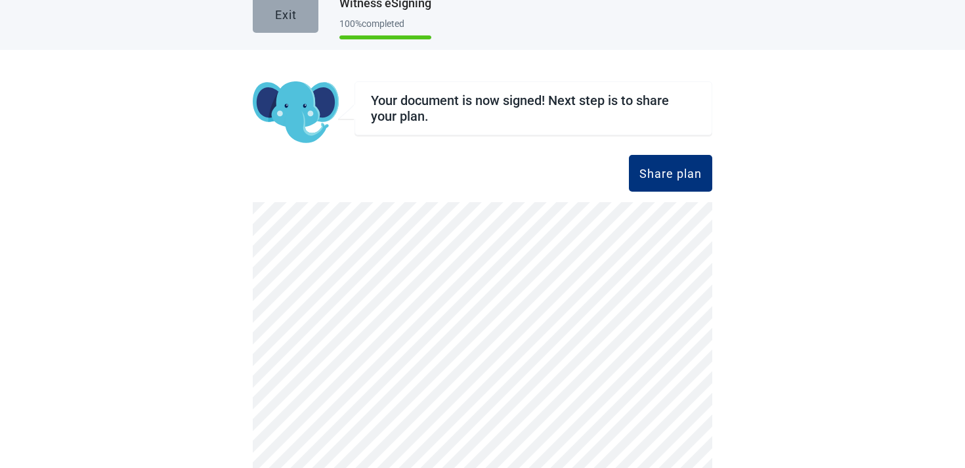
click at [280, 0] on button "Exit" at bounding box center [286, 14] width 66 height 37
